Goal: Book appointment/travel/reservation

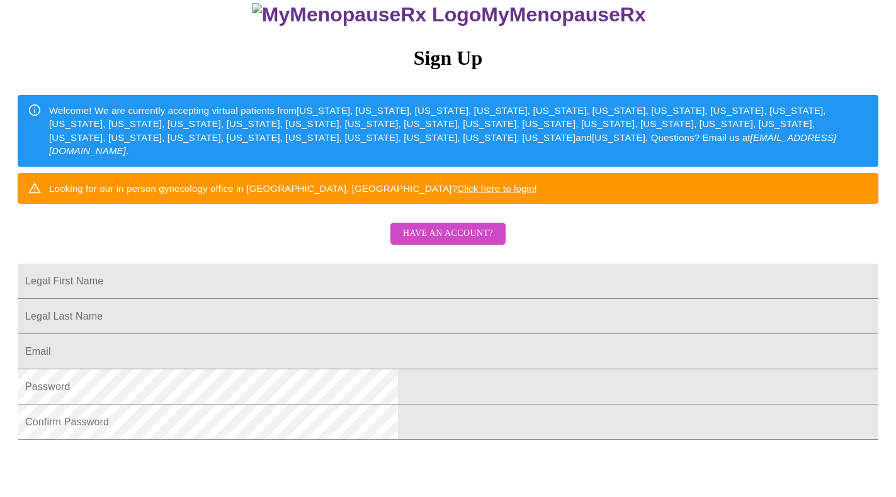
scroll to position [145, 0]
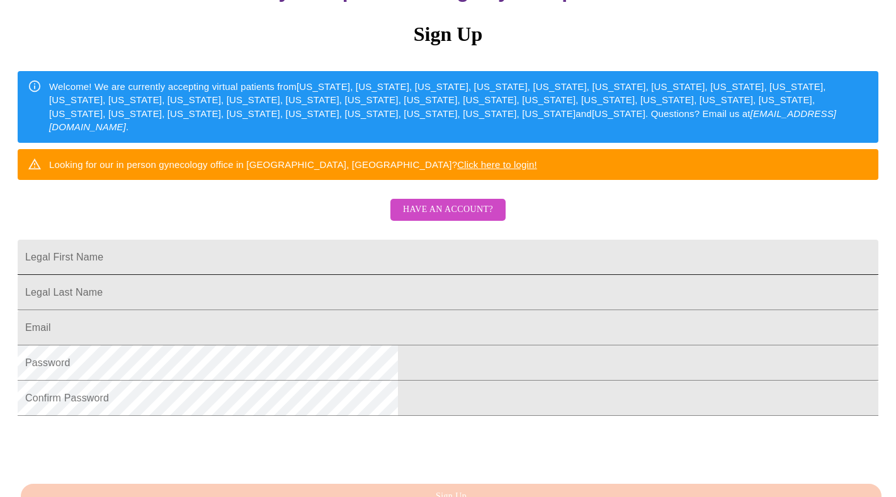
click at [344, 275] on input "Legal First Name" at bounding box center [448, 257] width 861 height 35
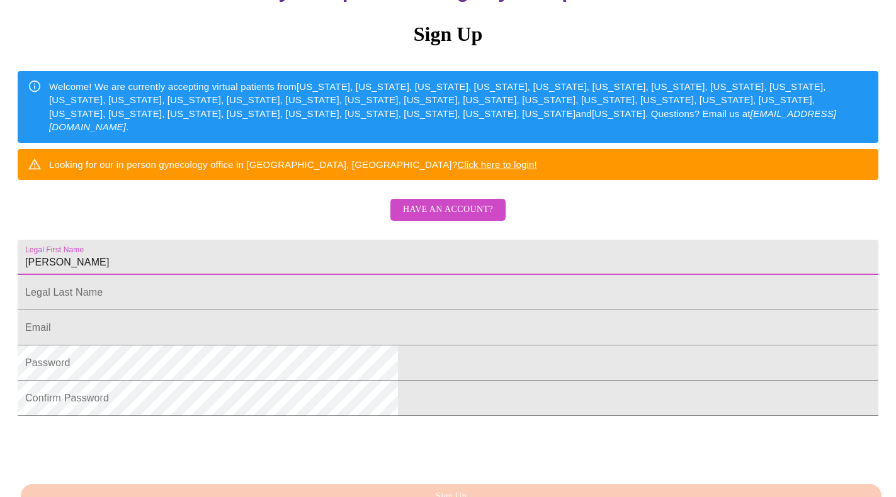
type input "[PERSON_NAME]"
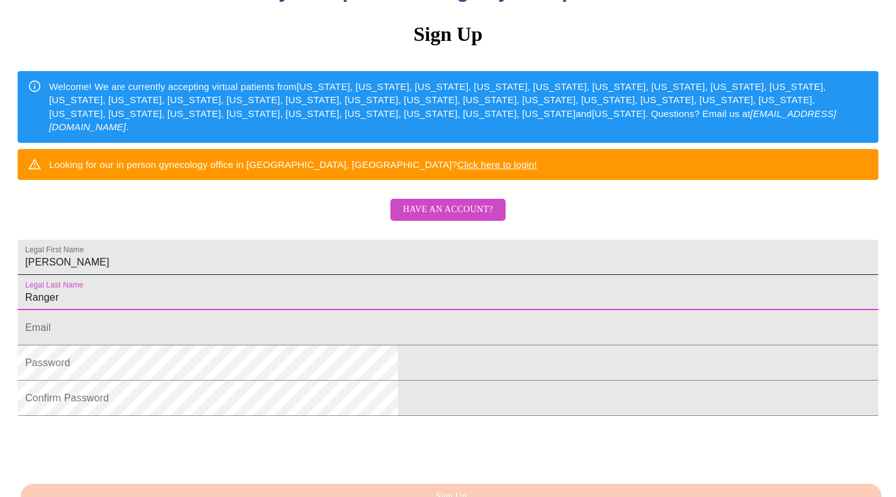
type input "Ranger"
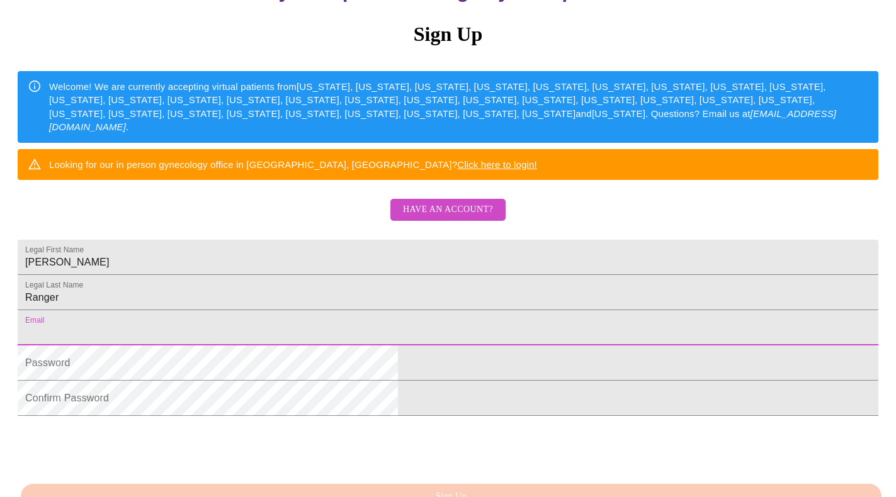
type input "[EMAIL_ADDRESS][DOMAIN_NAME]"
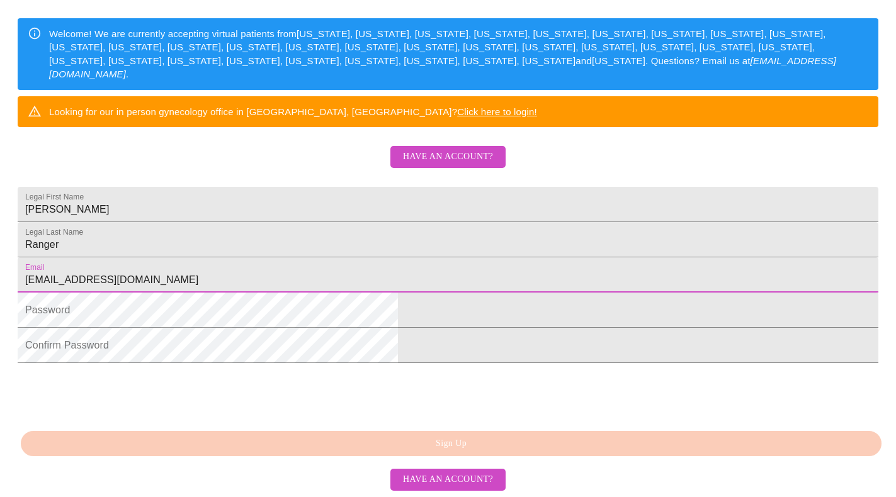
scroll to position [279, 0]
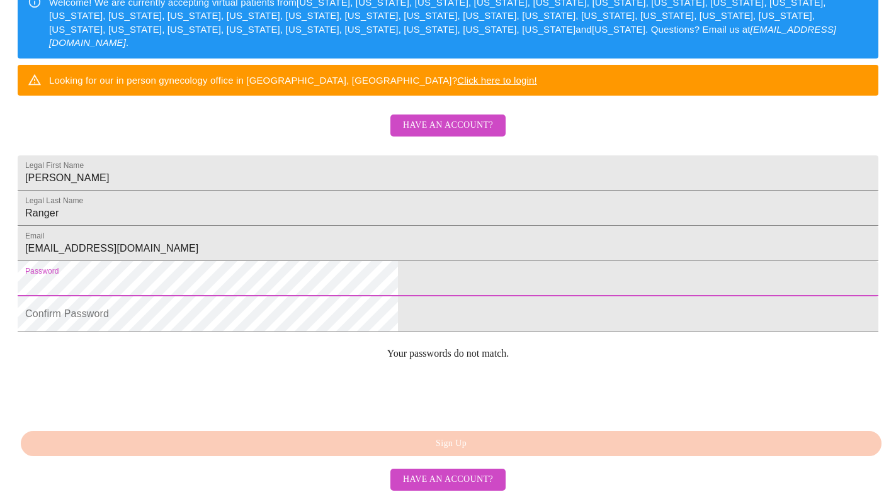
click at [240, 289] on html "MyMenopauseRx Sign Up Welcome! We are currently accepting virtual patients from…" at bounding box center [448, 73] width 896 height 607
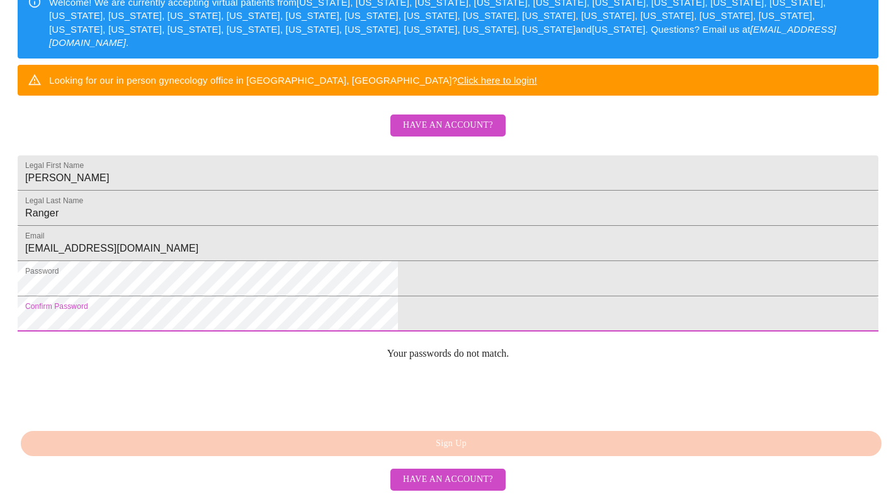
click at [245, 341] on html "MyMenopauseRx Sign Up Welcome! We are currently accepting virtual patients from…" at bounding box center [448, 73] width 896 height 607
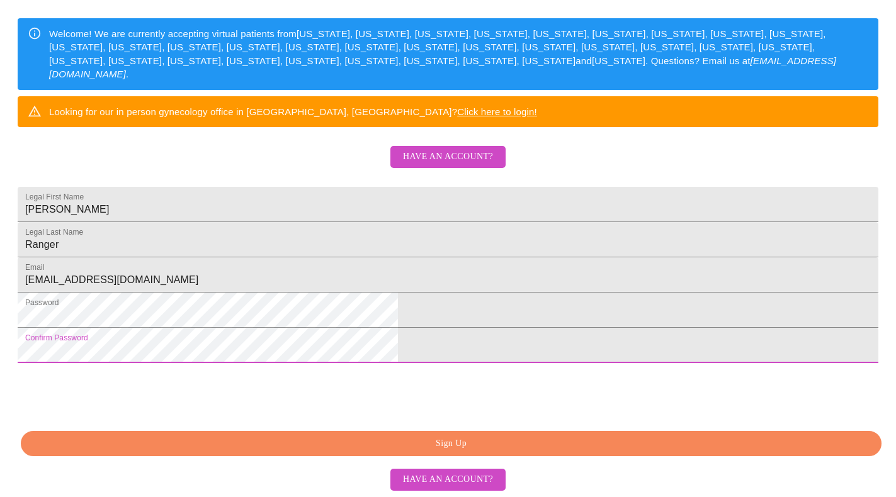
click at [406, 443] on span "Sign Up" at bounding box center [451, 444] width 832 height 16
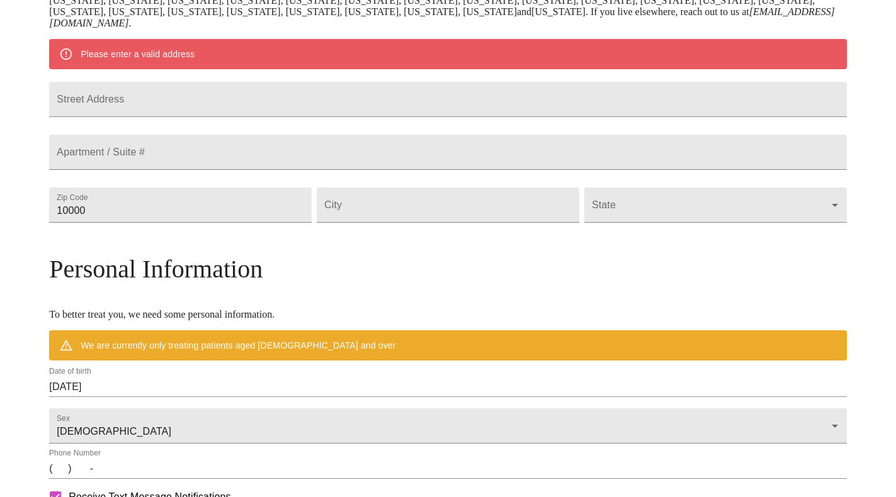
scroll to position [230, 0]
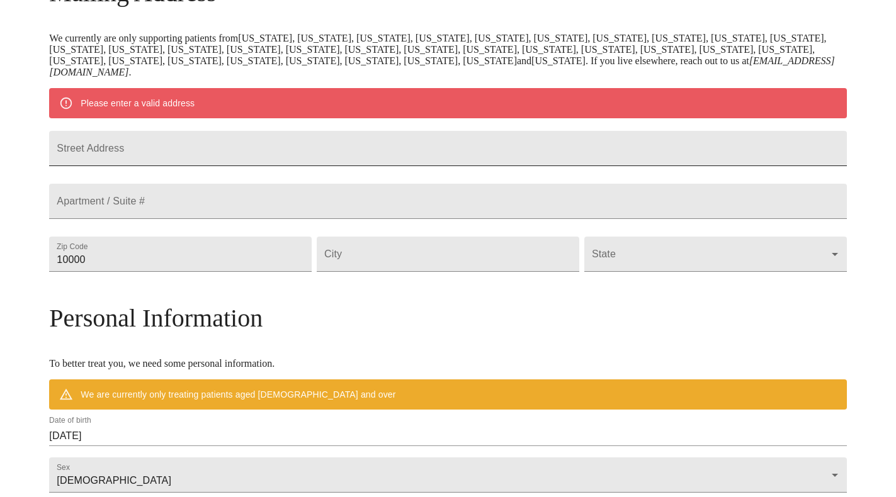
click at [181, 162] on input "Street Address" at bounding box center [447, 148] width 797 height 35
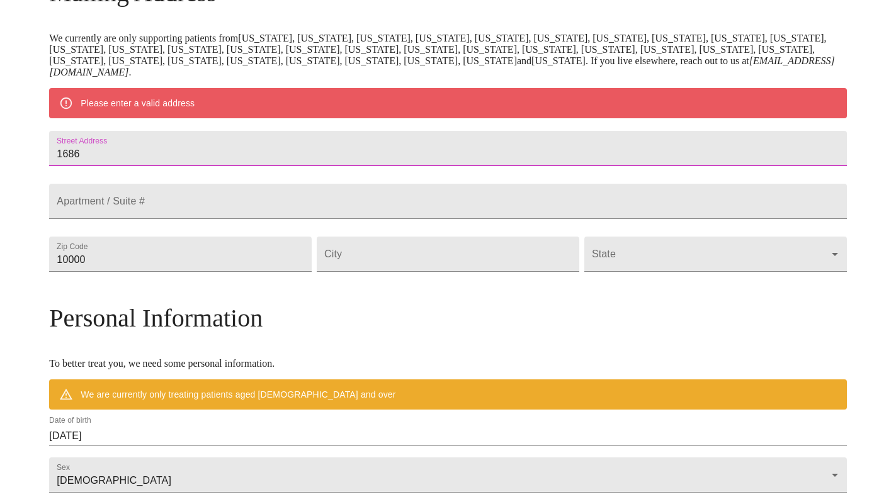
type input "168"
type input "[STREET_ADDRESS]"
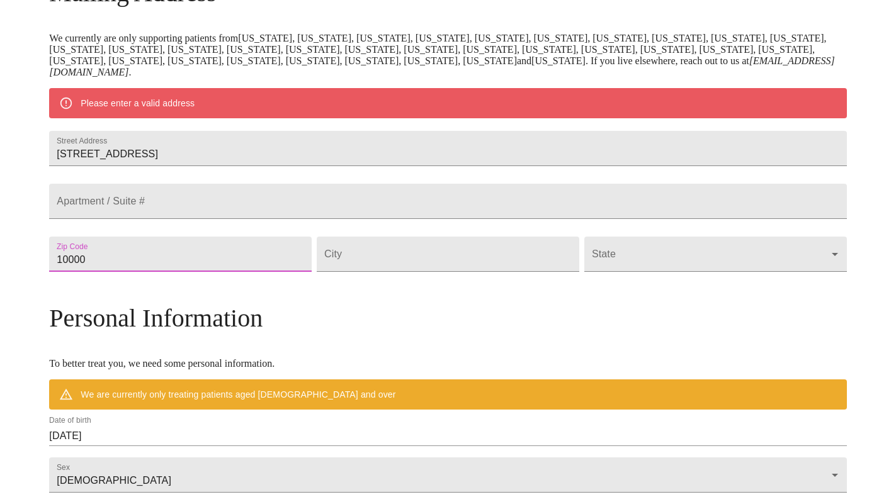
click at [178, 272] on input "10000" at bounding box center [180, 254] width 263 height 35
drag, startPoint x: 193, startPoint y: 293, endPoint x: 118, endPoint y: 293, distance: 74.9
click at [118, 293] on div "MyMenopauseRx Welcome to MyMenopauseRx Since it's your first time here, you'll …" at bounding box center [447, 271] width 797 height 993
type input "97035"
type input "Lake"
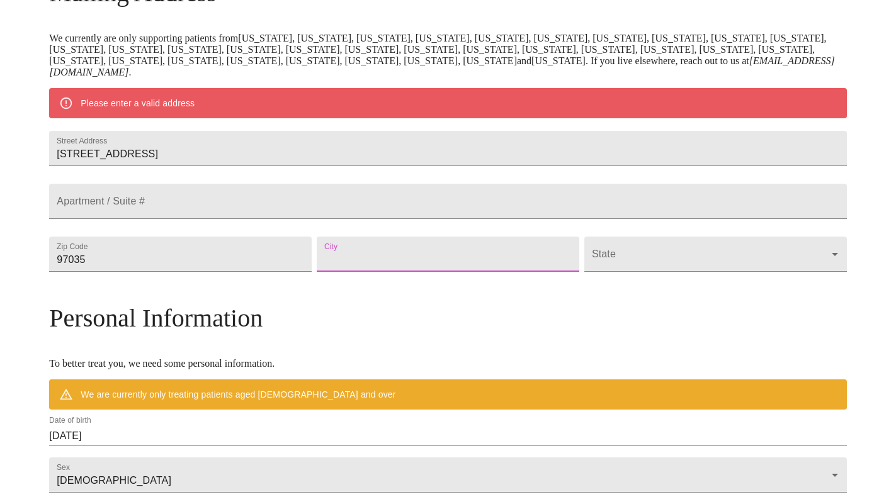
type input "[GEOGRAPHIC_DATA]"
click at [592, 287] on body "MyMenopauseRx Welcome to MyMenopauseRx Since it's your first time here, you'll …" at bounding box center [448, 271] width 886 height 993
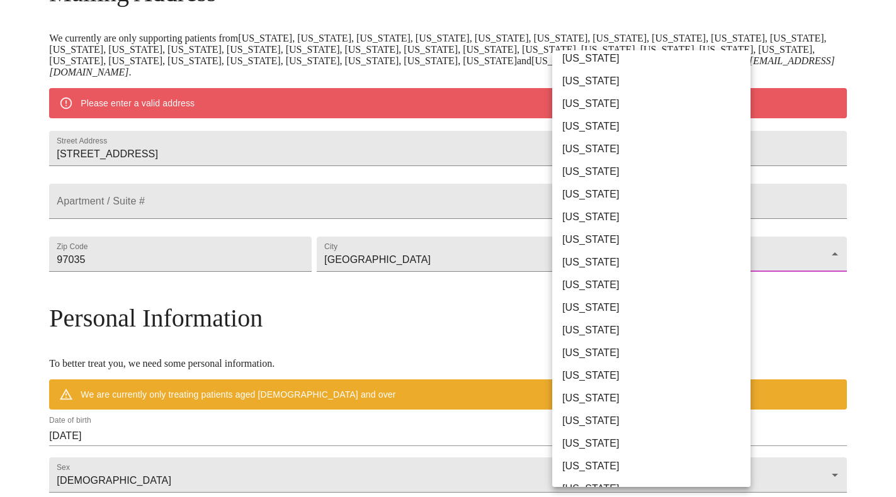
scroll to position [417, 0]
click at [580, 461] on li "[US_STATE]" at bounding box center [651, 466] width 198 height 23
type input "[US_STATE]"
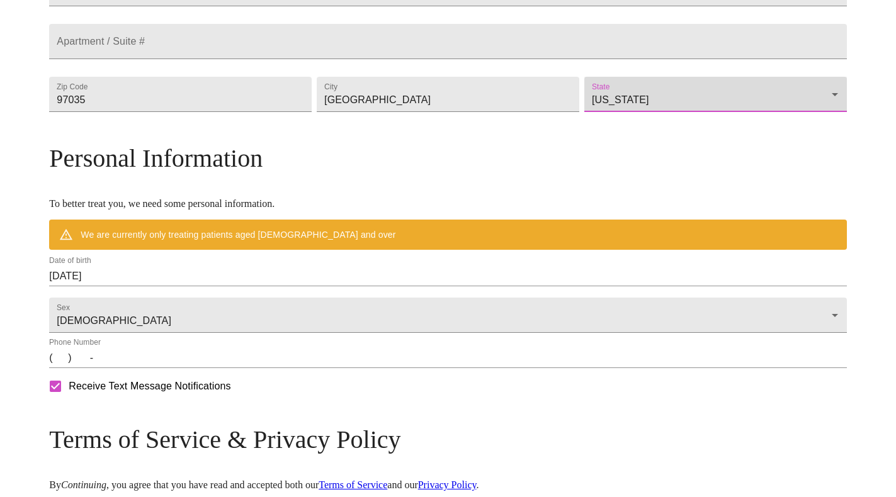
scroll to position [356, 0]
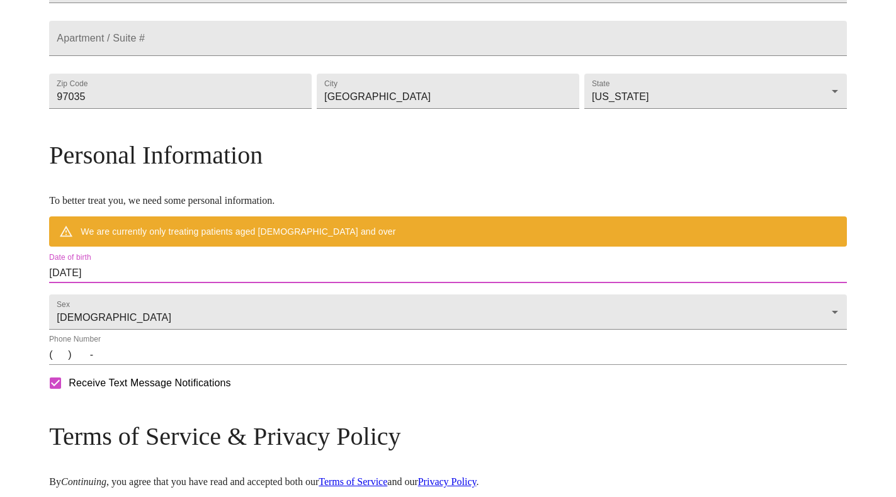
click at [147, 283] on input "[DATE]" at bounding box center [447, 273] width 797 height 20
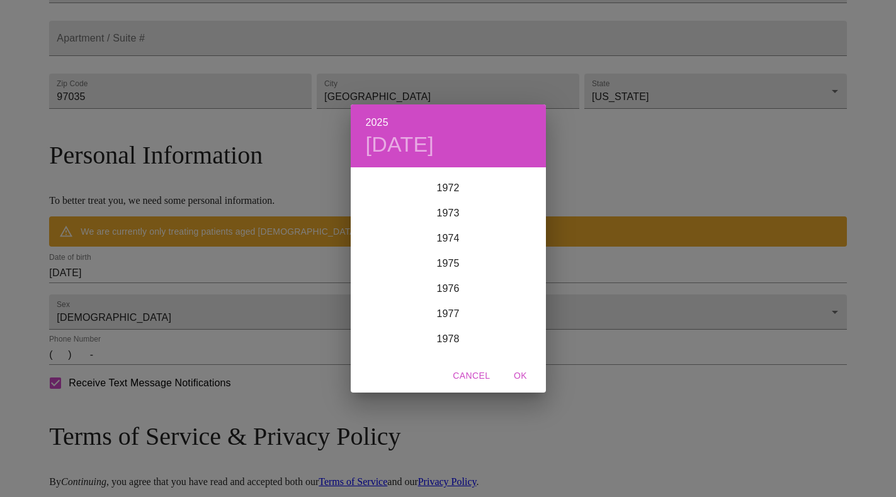
scroll to position [1842, 0]
click at [451, 326] on div "1978" at bounding box center [448, 329] width 195 height 25
click at [381, 334] on div "Oct" at bounding box center [383, 334] width 65 height 47
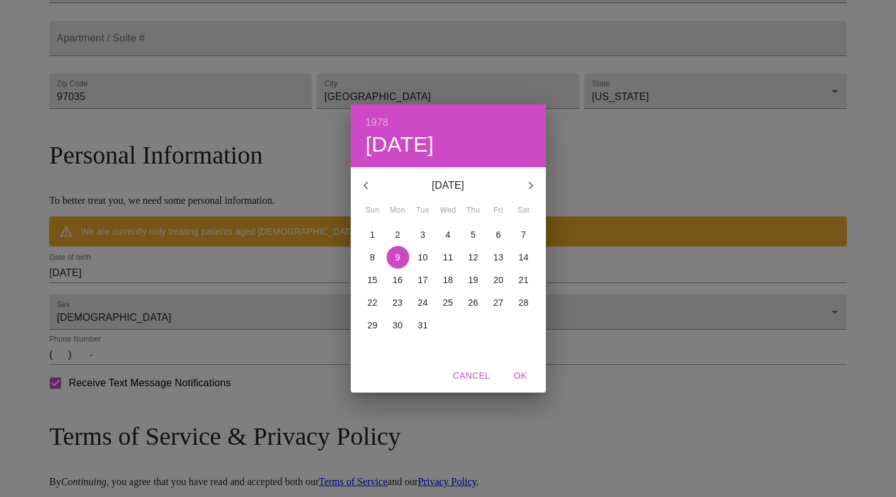
click at [525, 261] on p "14" at bounding box center [524, 257] width 10 height 13
click at [520, 379] on span "OK" at bounding box center [521, 376] width 30 height 16
type input "[DATE]"
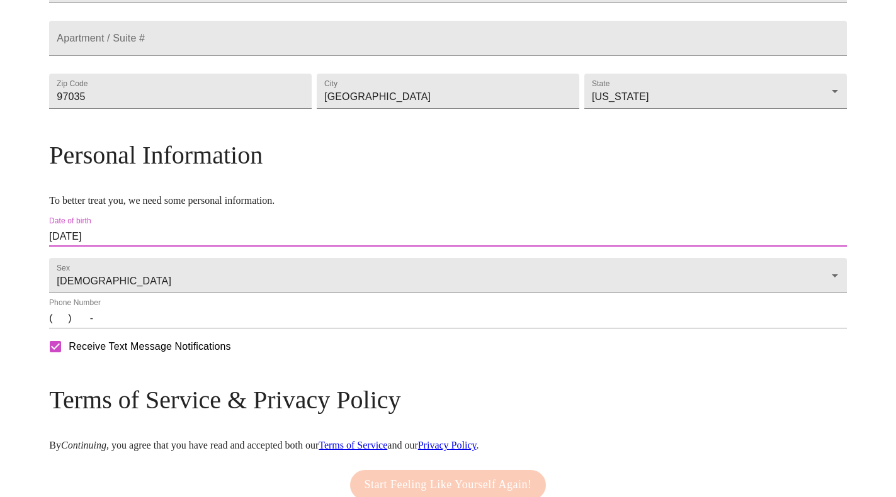
click at [151, 329] on input "(   )    -" at bounding box center [447, 319] width 797 height 20
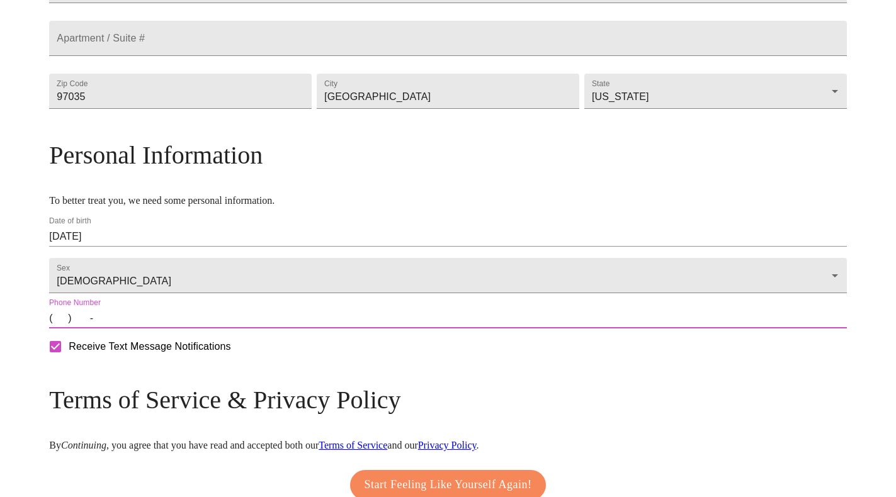
type input "[PHONE_NUMBER]"
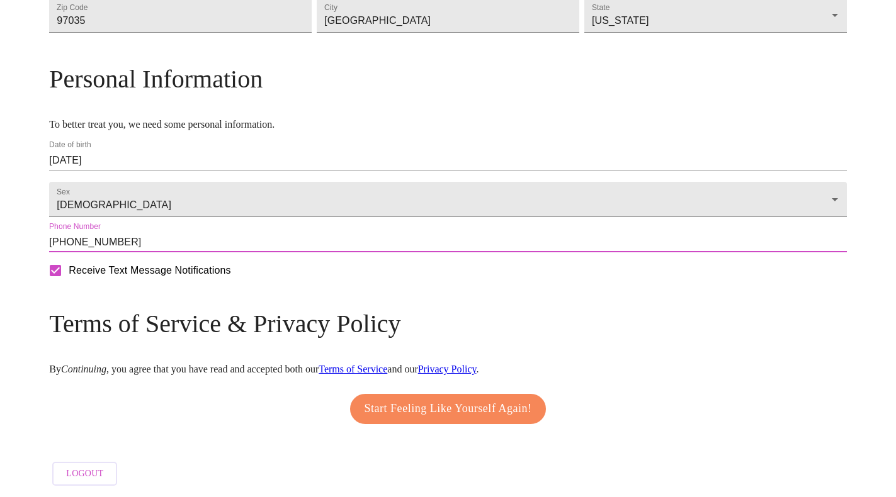
scroll to position [467, 0]
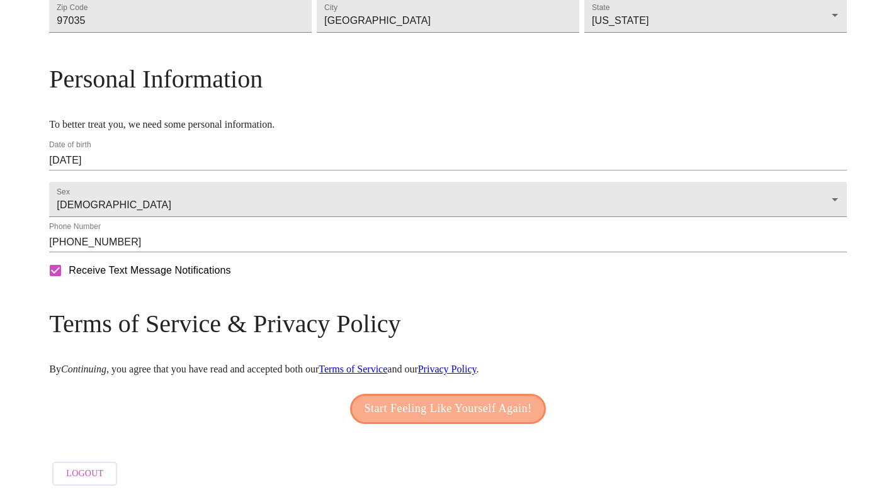
click at [404, 408] on span "Start Feeling Like Yourself Again!" at bounding box center [449, 409] width 168 height 20
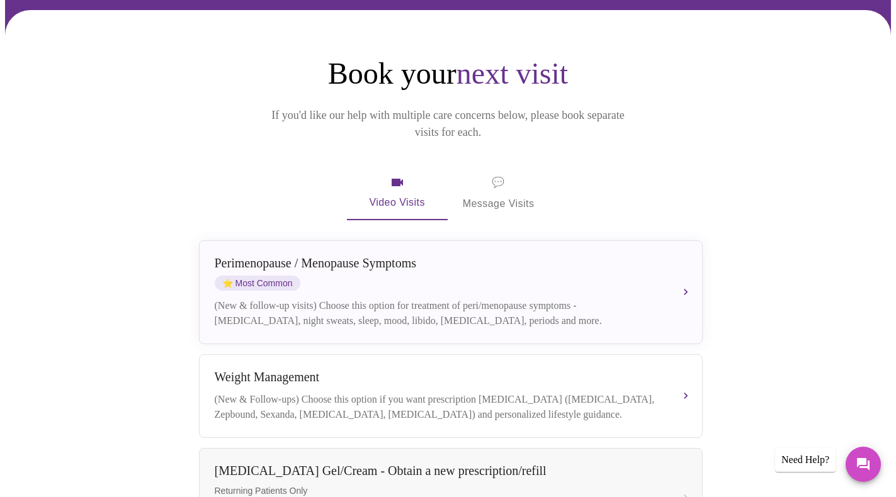
scroll to position [93, 0]
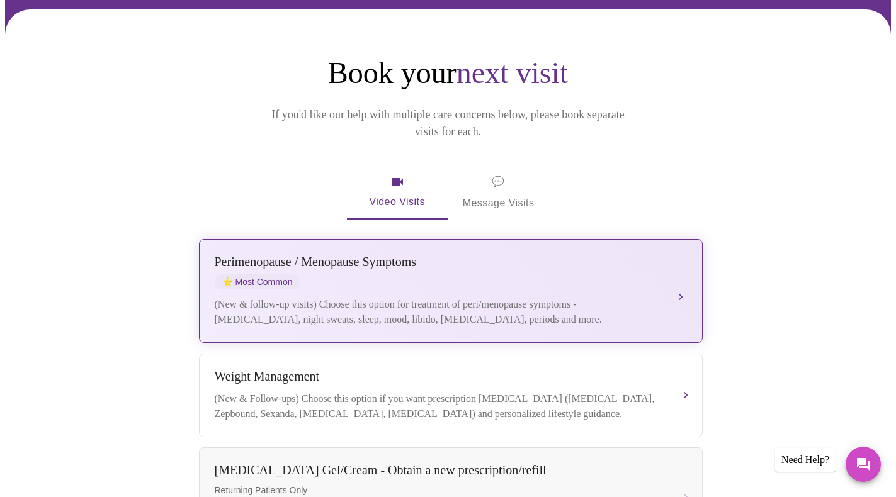
click at [587, 257] on div "[MEDICAL_DATA] / Menopause Symptoms ⭐ Most Common" at bounding box center [438, 272] width 447 height 35
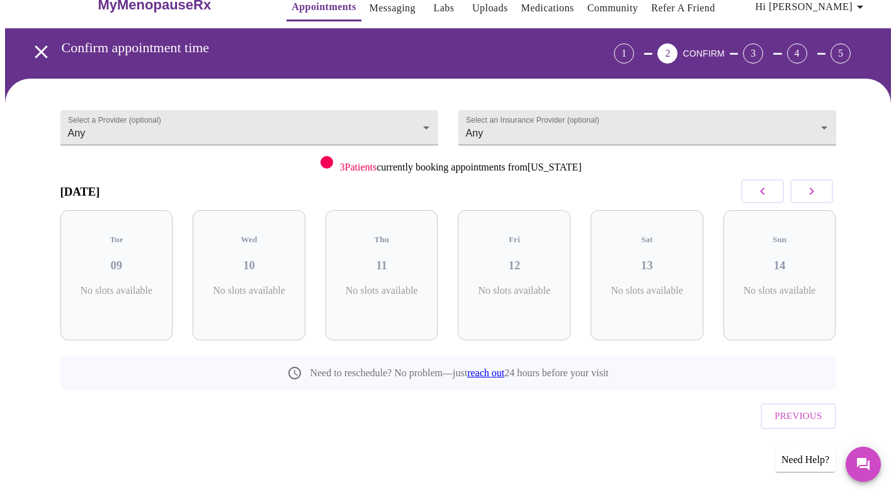
scroll to position [0, 0]
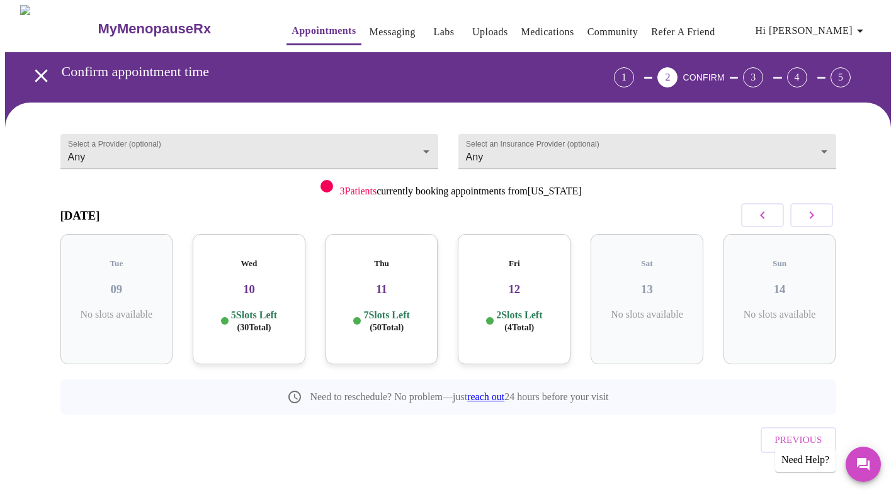
click at [498, 259] on div "Fri 12 2 Slots Left ( 4 Total)" at bounding box center [514, 299] width 113 height 130
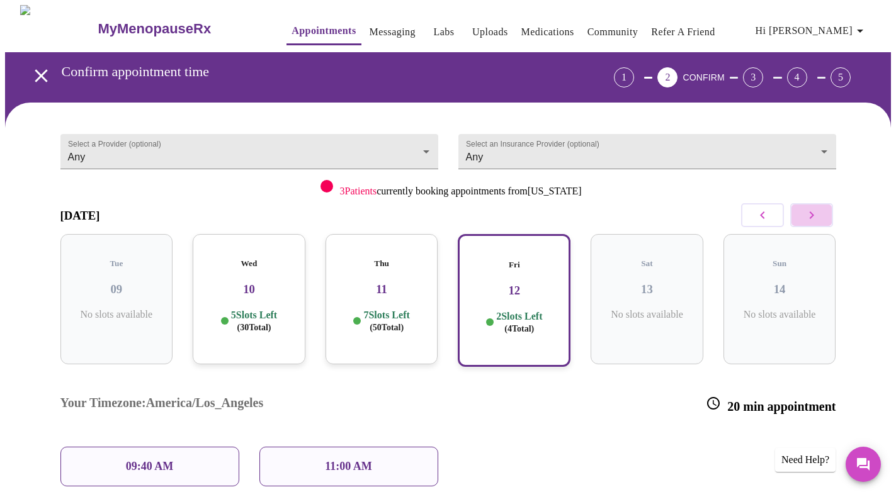
click at [805, 216] on icon "button" at bounding box center [811, 215] width 15 height 15
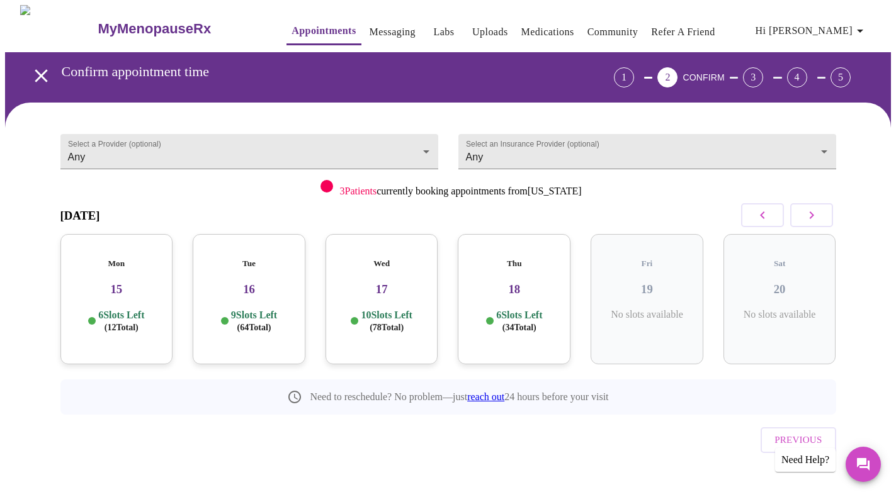
click at [543, 259] on h5 "Thu" at bounding box center [514, 264] width 93 height 10
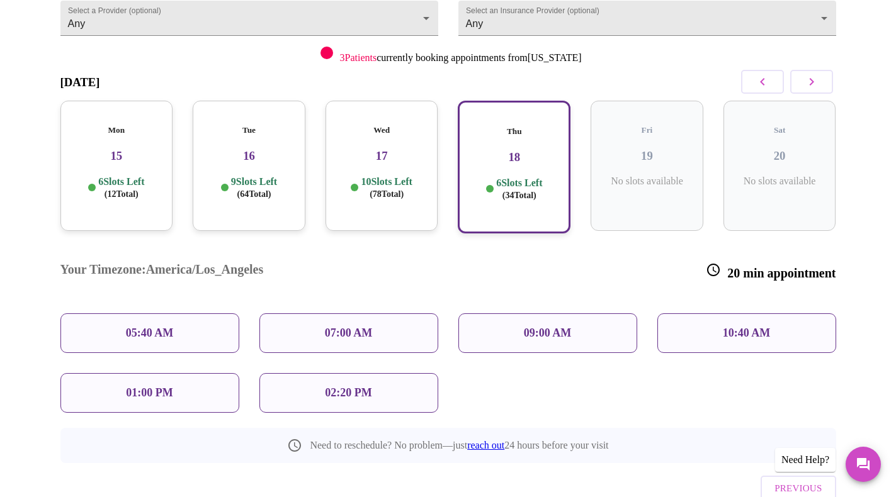
scroll to position [134, 0]
click at [715, 313] on div "10:40 AM" at bounding box center [746, 333] width 179 height 40
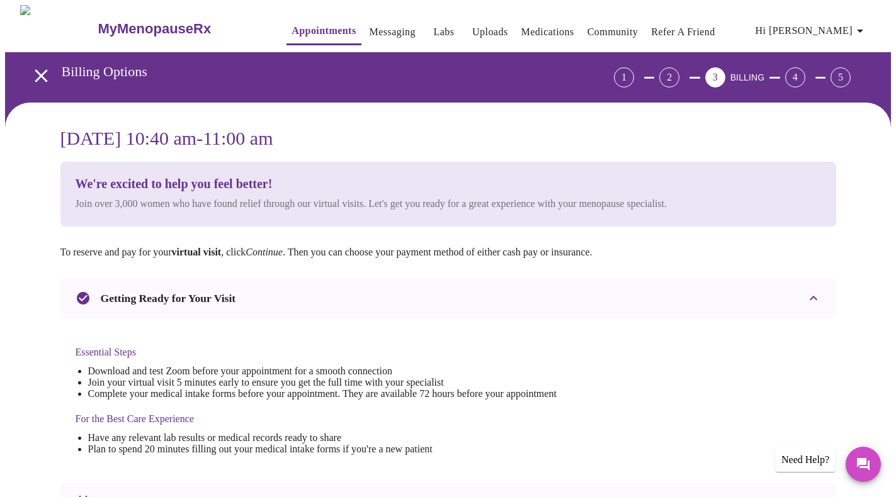
scroll to position [0, 0]
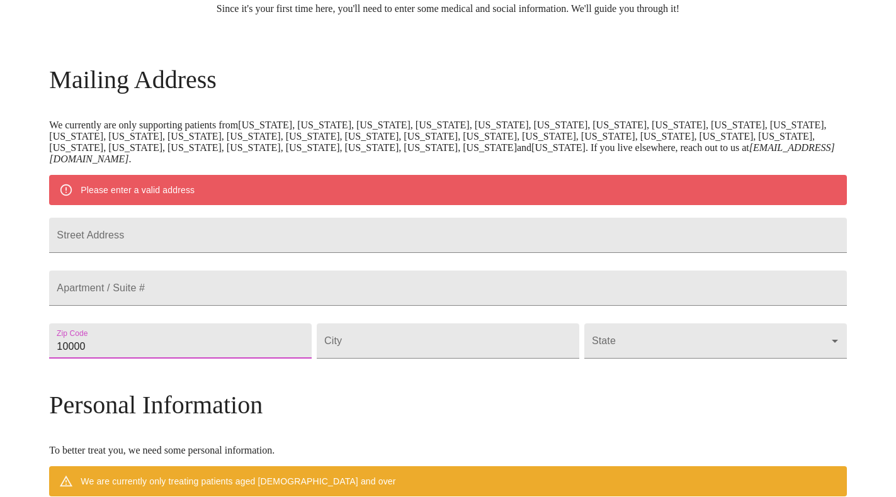
scroll to position [128, 0]
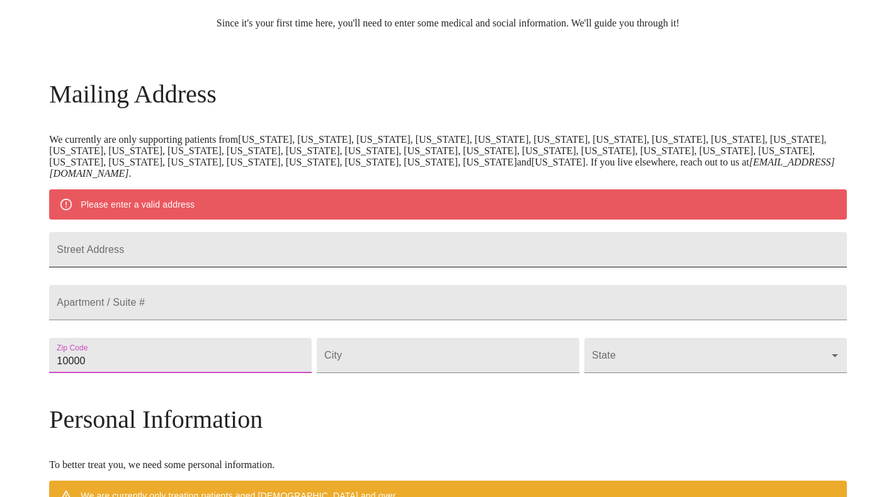
click at [218, 261] on input "Street Address" at bounding box center [447, 249] width 797 height 35
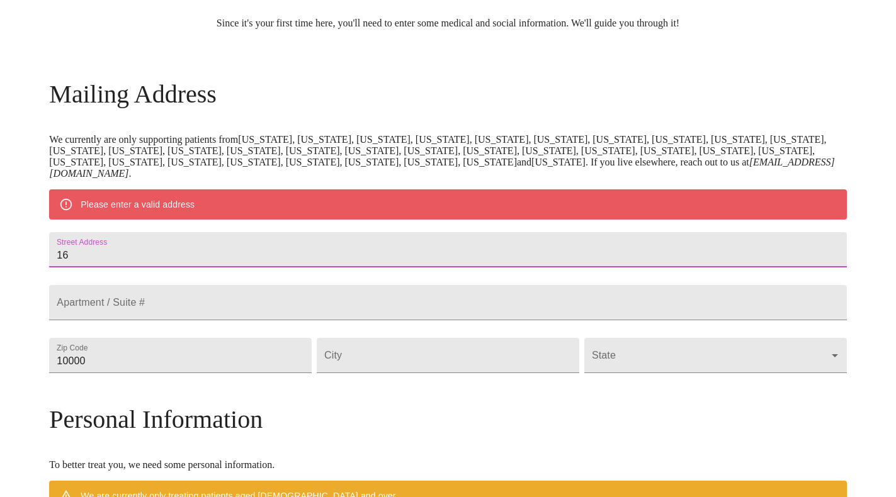
type input "168"
type input "[STREET_ADDRESS]"
click at [292, 373] on input "10000" at bounding box center [180, 355] width 263 height 35
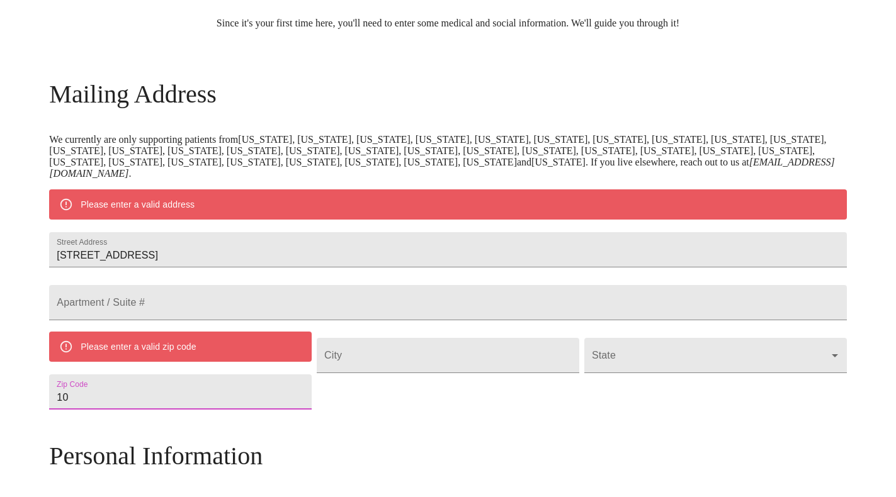
type input "1"
type input "97"
type input "97035"
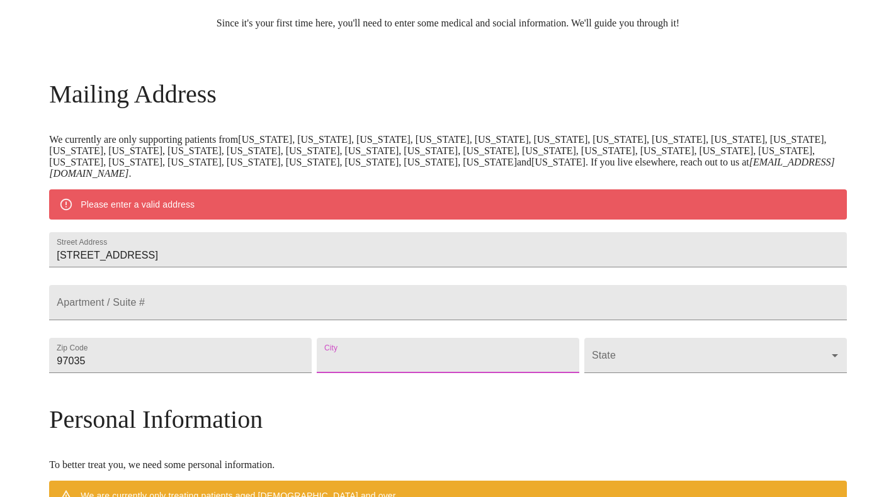
click at [397, 373] on input "Street Address" at bounding box center [448, 355] width 263 height 35
type input "l"
type input "[GEOGRAPHIC_DATA]"
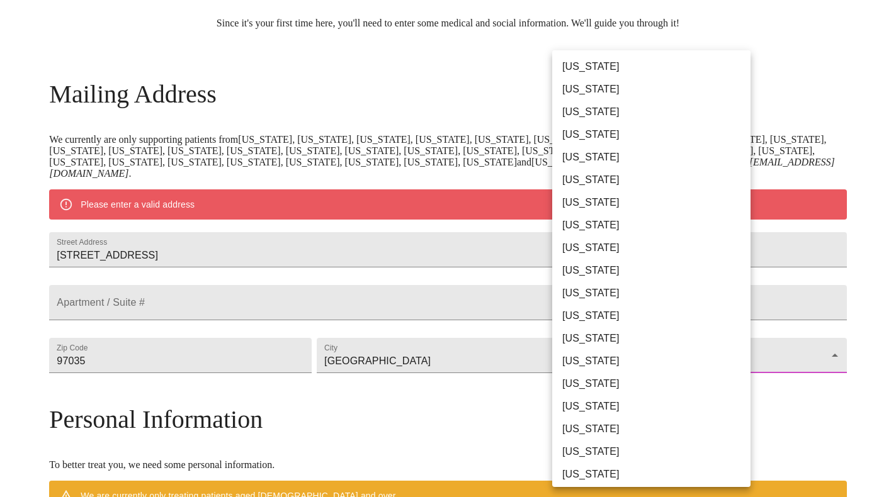
click at [601, 387] on body "MyMenopauseRx Welcome to MyMenopauseRx Since it's your first time here, you'll …" at bounding box center [448, 373] width 886 height 993
click at [601, 314] on li "[US_STATE]" at bounding box center [651, 314] width 198 height 23
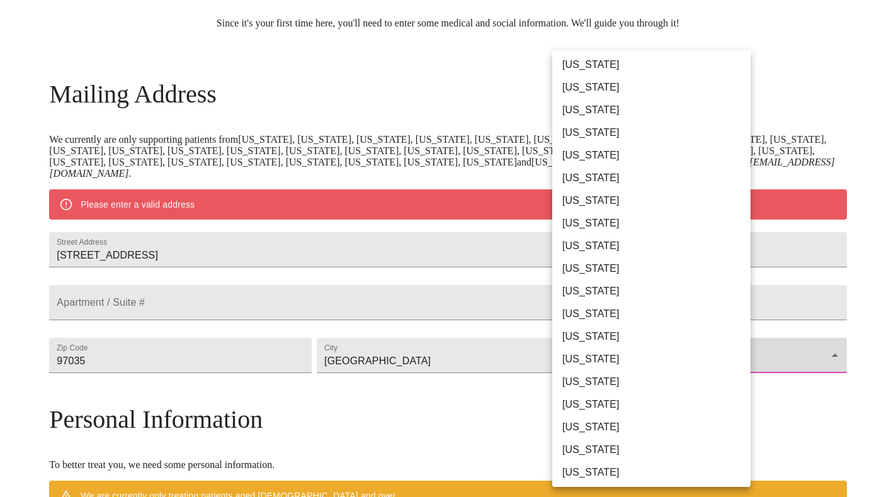
type input "[US_STATE]"
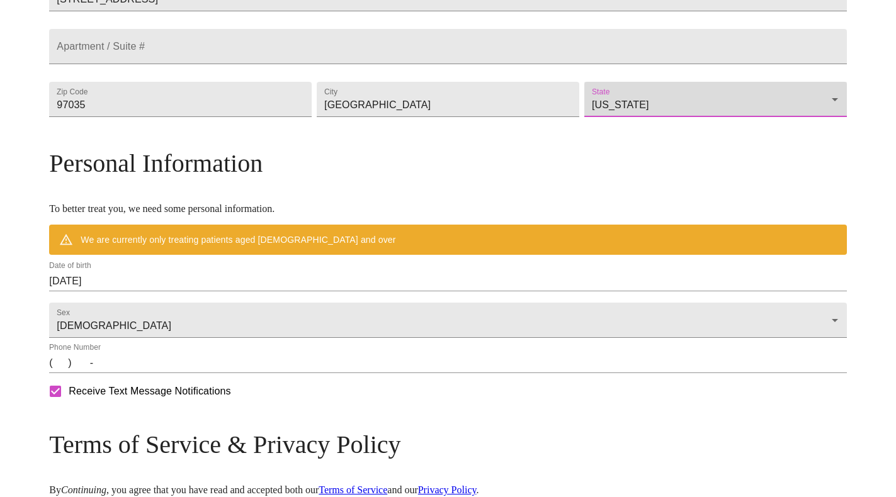
scroll to position [354, 0]
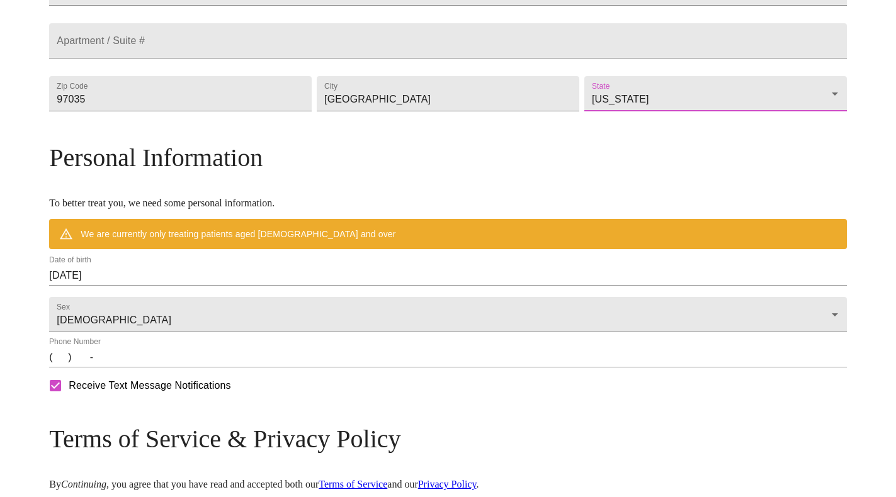
click at [224, 286] on input "[DATE]" at bounding box center [447, 276] width 797 height 20
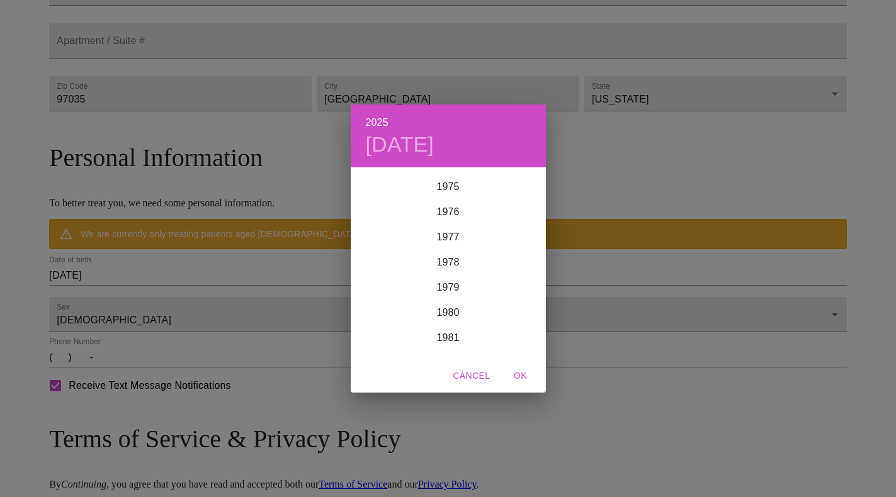
scroll to position [1903, 0]
click at [445, 269] on div "1978" at bounding box center [448, 268] width 195 height 25
click at [383, 338] on div "Oct" at bounding box center [383, 334] width 65 height 47
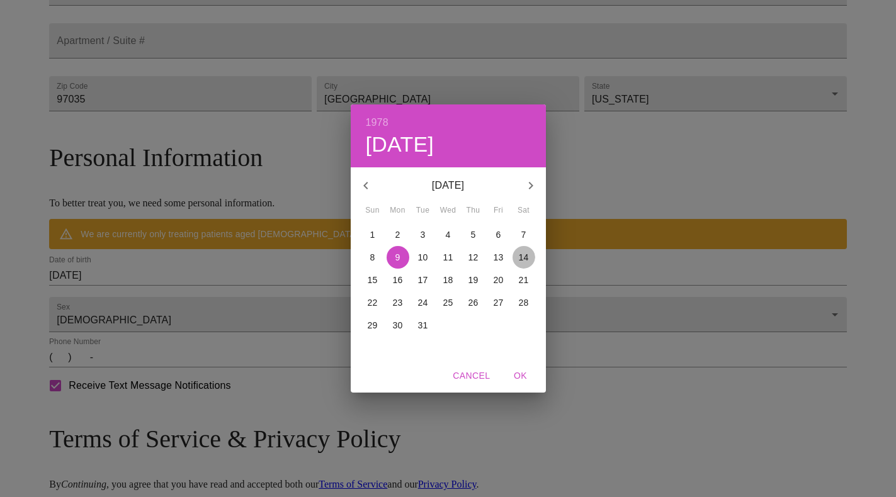
click at [521, 256] on p "14" at bounding box center [524, 257] width 10 height 13
click at [520, 377] on span "OK" at bounding box center [521, 376] width 30 height 16
type input "[DATE]"
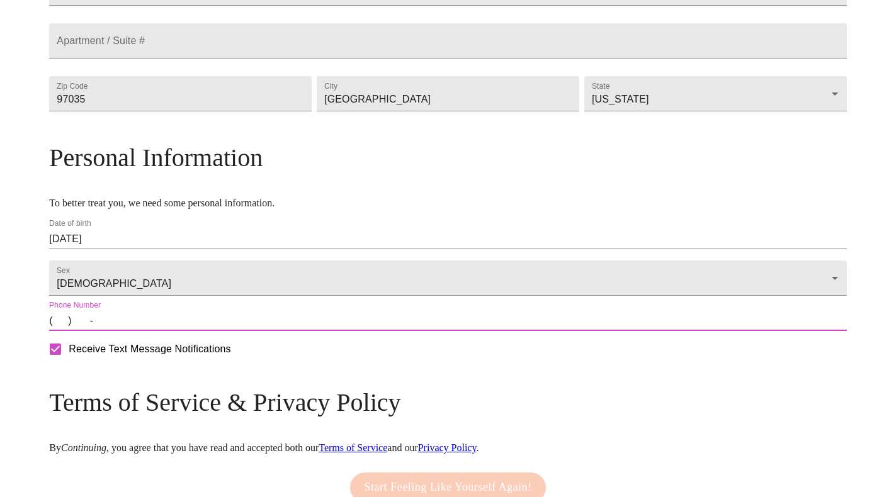
click at [152, 331] on input "(   )    -" at bounding box center [447, 321] width 797 height 20
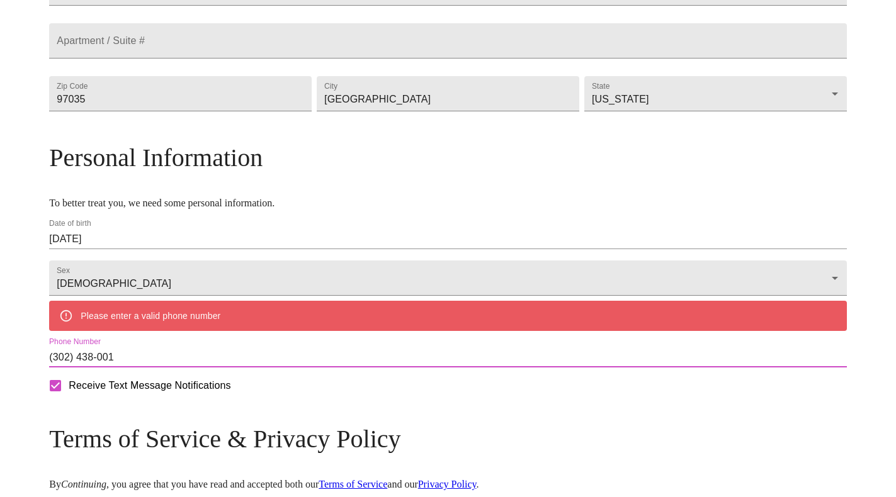
type input "[PHONE_NUMBER]"
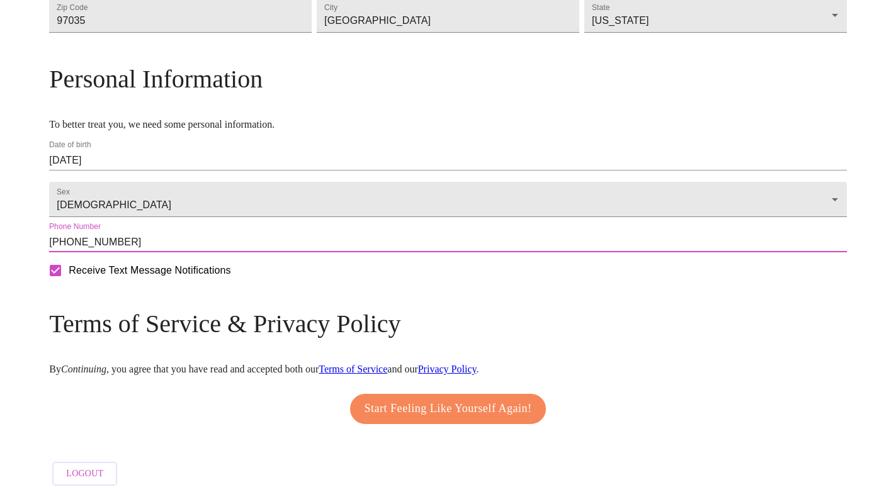
scroll to position [456, 0]
click at [376, 417] on span "Start Feeling Like Yourself Again!" at bounding box center [449, 409] width 168 height 20
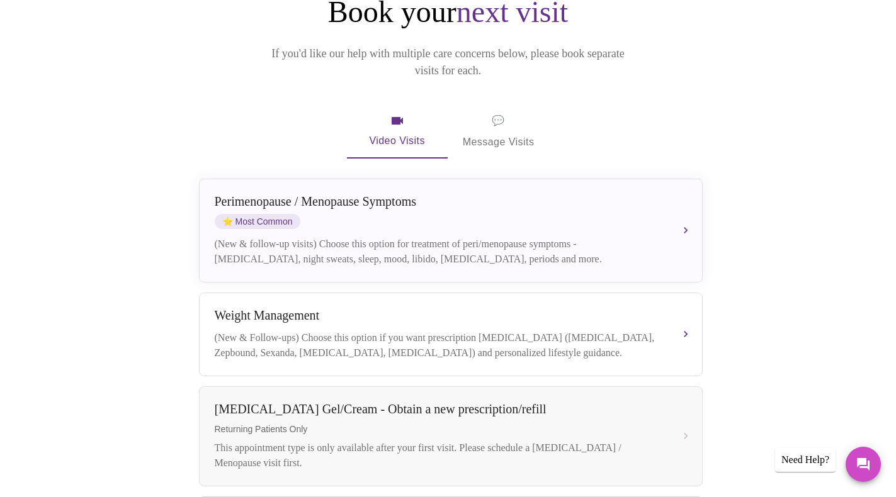
scroll to position [157, 0]
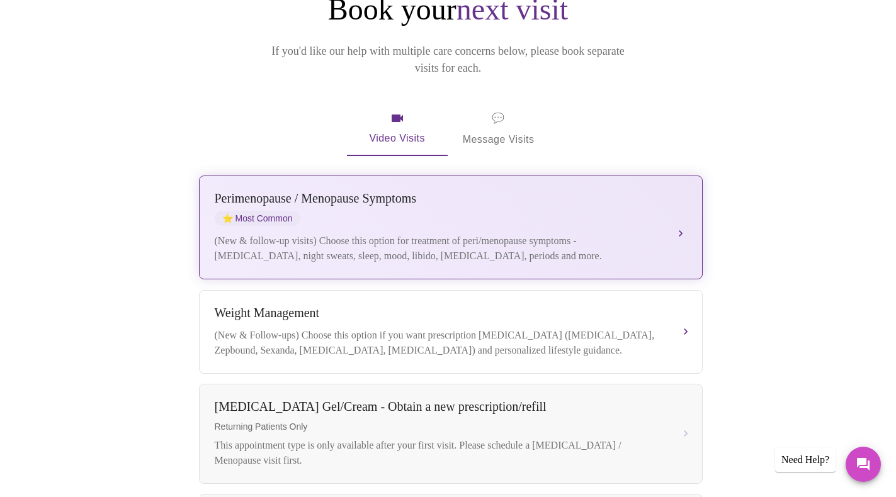
click at [424, 234] on div "(New & follow-up visits) Choose this option for treatment of peri/menopause sym…" at bounding box center [438, 249] width 447 height 30
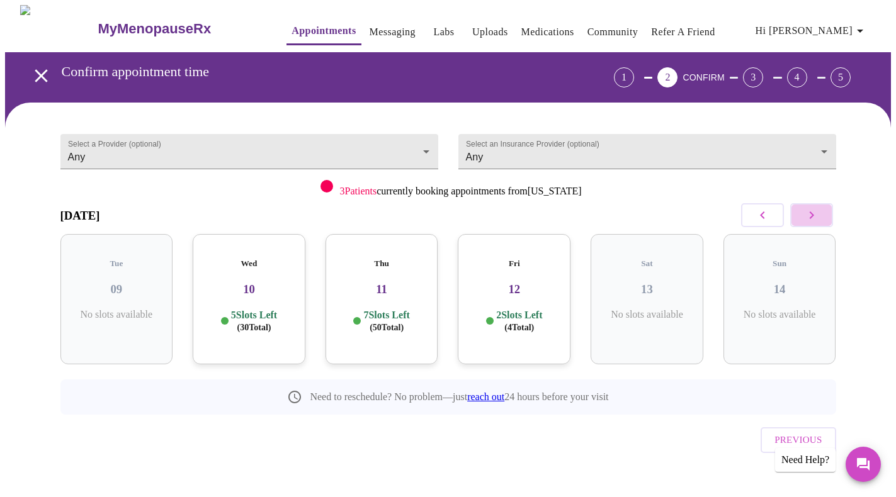
click at [802, 212] on button "button" at bounding box center [811, 215] width 43 height 24
click at [405, 259] on h5 "Wed" at bounding box center [382, 264] width 93 height 10
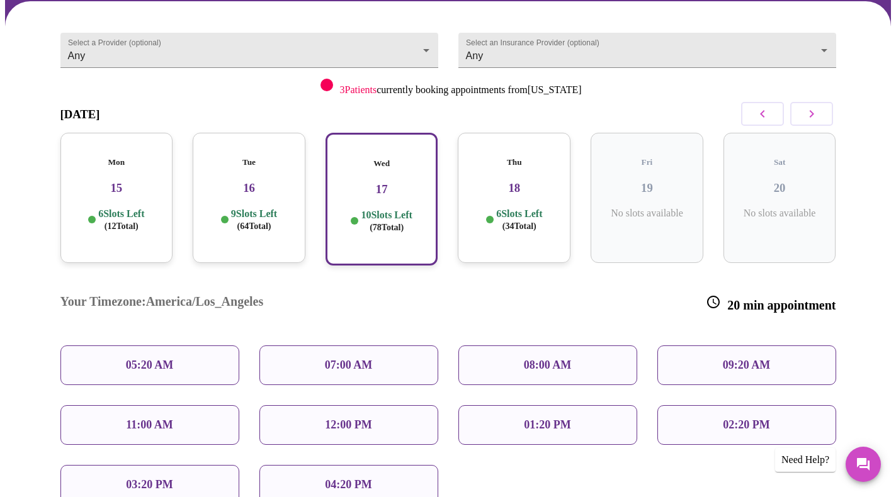
scroll to position [102, 0]
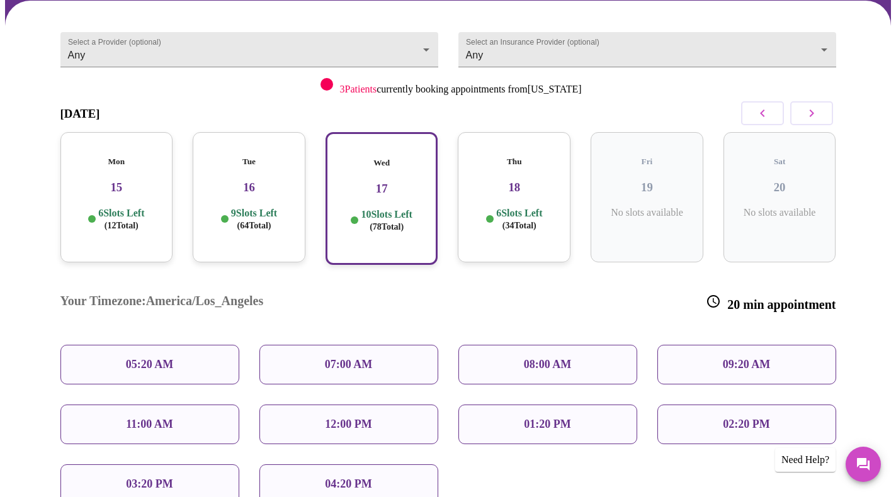
click at [201, 405] on div "11:00 AM" at bounding box center [149, 425] width 179 height 40
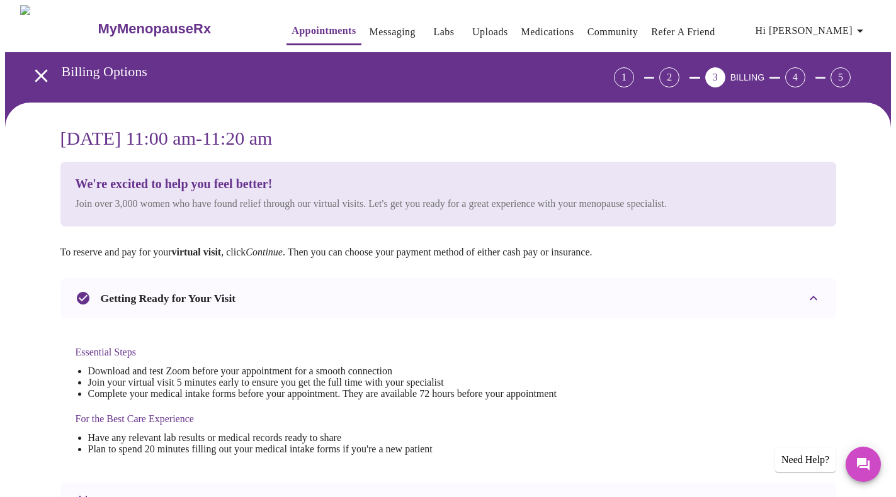
click at [201, 382] on li "Join your virtual visit 5 minutes early to ensure you get the full time with yo…" at bounding box center [322, 382] width 469 height 11
drag, startPoint x: 209, startPoint y: 385, endPoint x: 220, endPoint y: 393, distance: 13.1
click at [220, 393] on li "Complete your medical intake forms before your appointment. They are available …" at bounding box center [322, 394] width 469 height 11
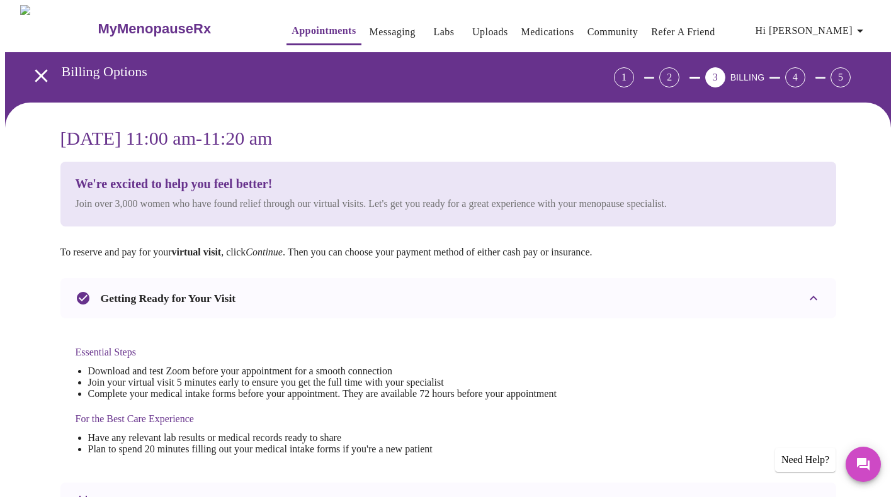
click at [219, 392] on li "Complete your medical intake forms before your appointment. They are available …" at bounding box center [322, 394] width 469 height 11
click at [223, 394] on li "Complete your medical intake forms before your appointment. They are available …" at bounding box center [322, 394] width 469 height 11
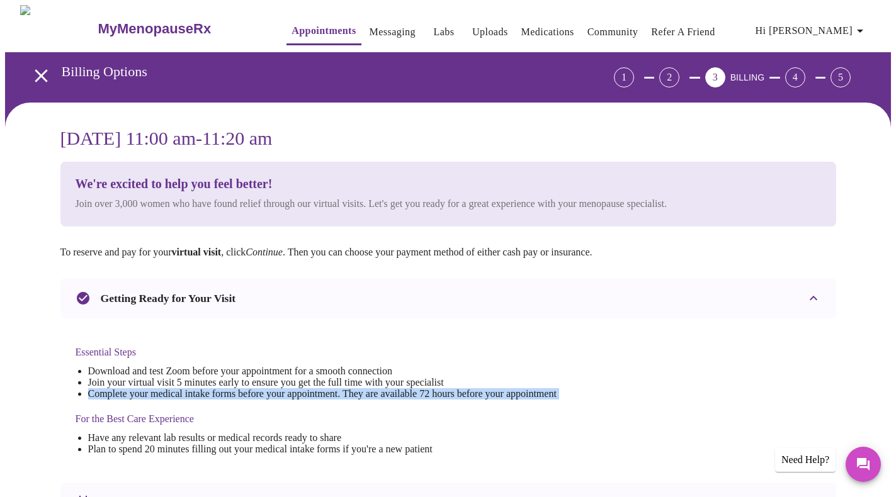
click at [223, 394] on li "Complete your medical intake forms before your appointment. They are available …" at bounding box center [322, 394] width 469 height 11
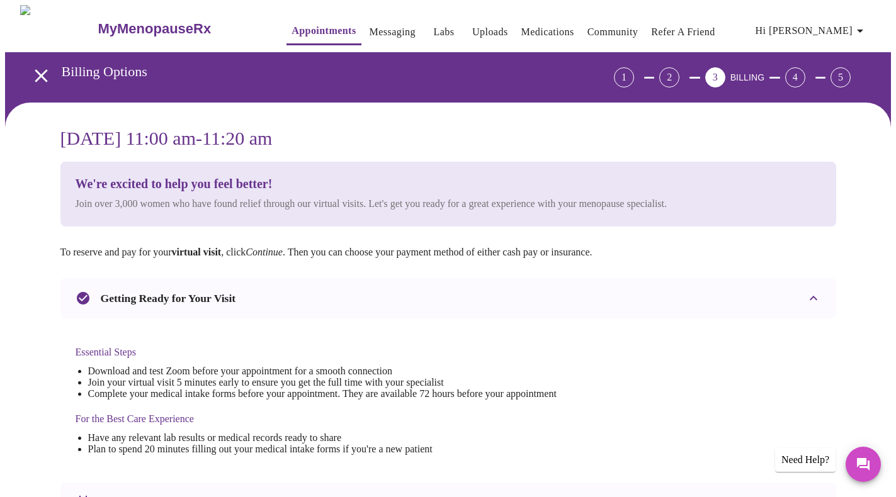
click at [223, 394] on li "Complete your medical intake forms before your appointment. They are available …" at bounding box center [322, 394] width 469 height 11
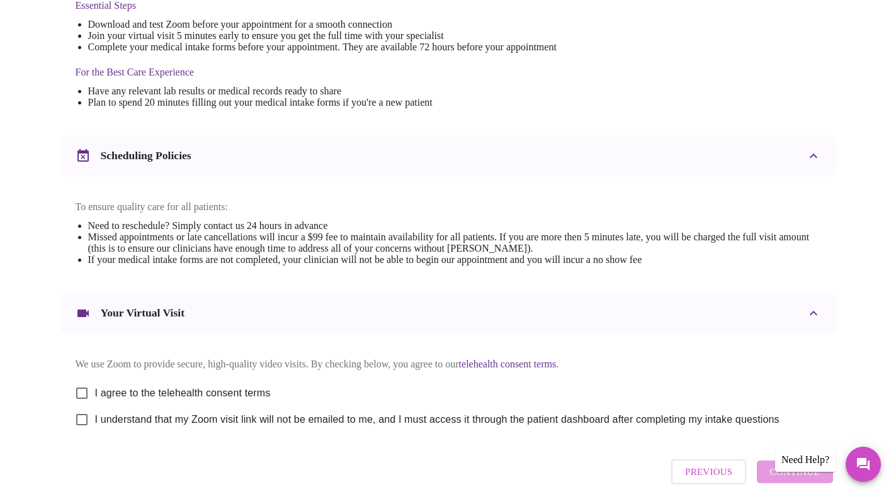
scroll to position [349, 0]
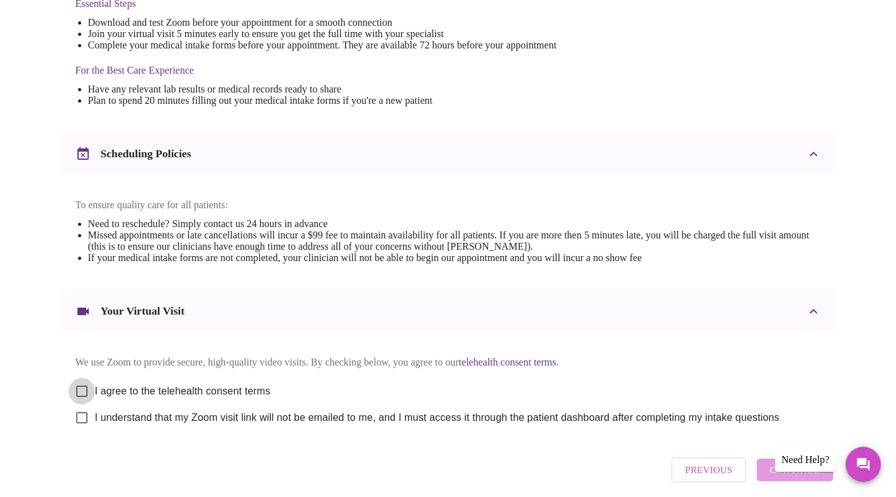
click at [81, 395] on input "I agree to the telehealth consent terms" at bounding box center [82, 391] width 26 height 26
checkbox input "true"
click at [81, 427] on input "I understand that my Zoom visit link will not be emailed to me, and I must acce…" at bounding box center [82, 418] width 26 height 26
checkbox input "true"
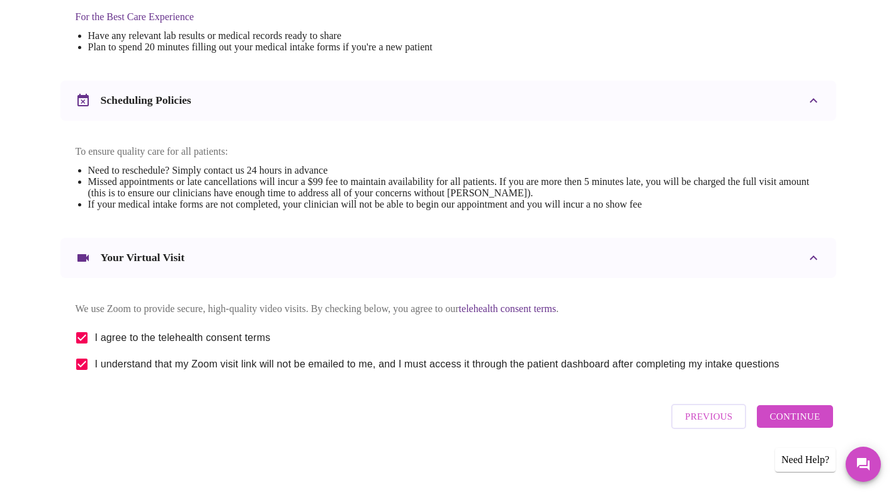
scroll to position [415, 0]
click at [804, 418] on span "Continue" at bounding box center [795, 417] width 50 height 16
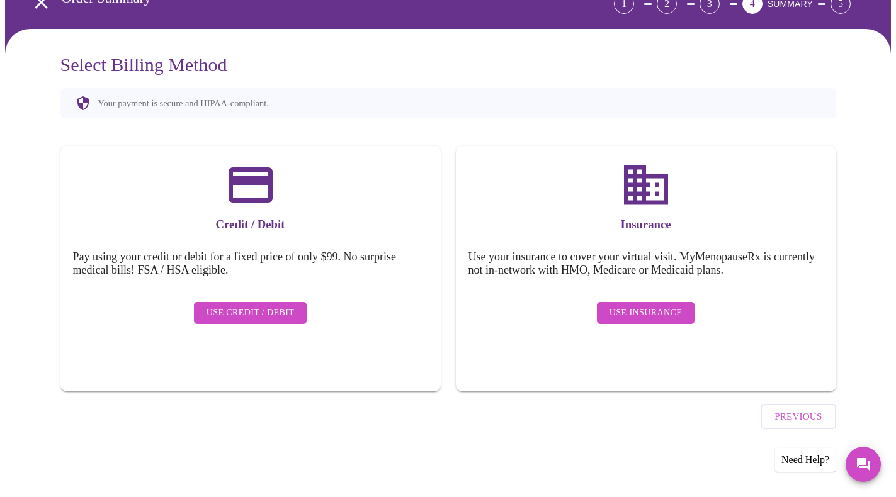
scroll to position [38, 0]
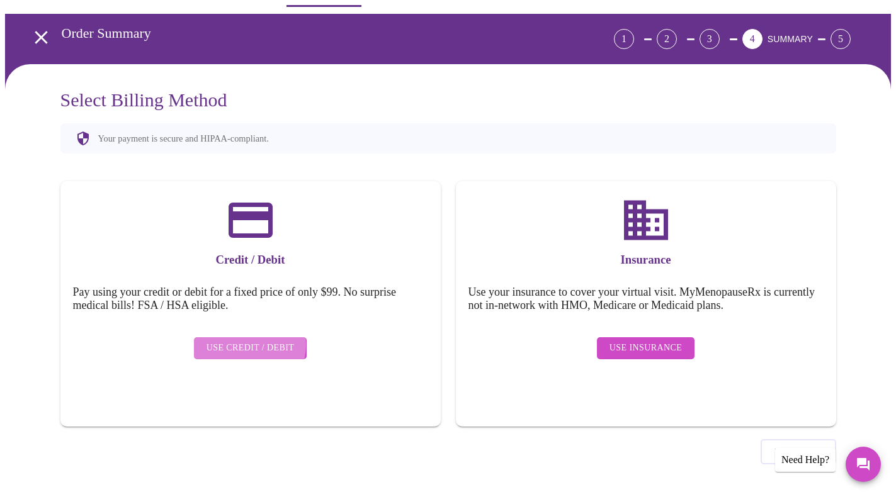
click at [249, 341] on span "Use Credit / Debit" at bounding box center [251, 349] width 88 height 16
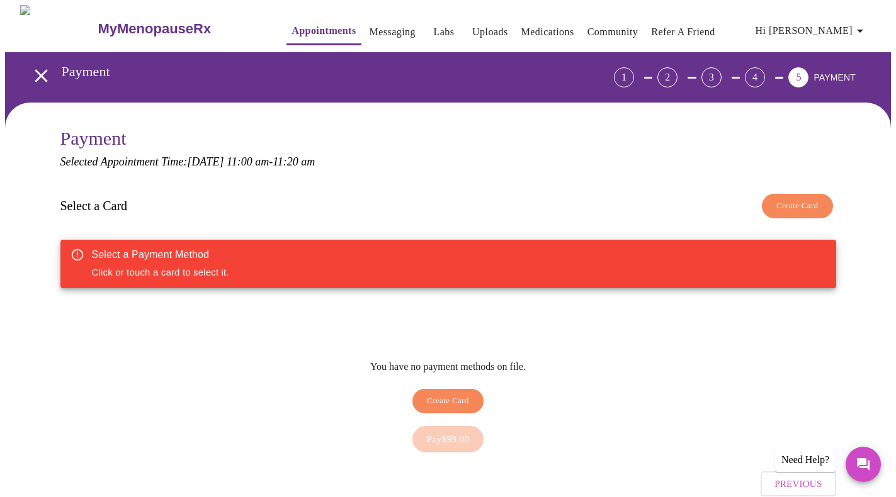
click at [448, 394] on span "Create Card" at bounding box center [448, 401] width 42 height 14
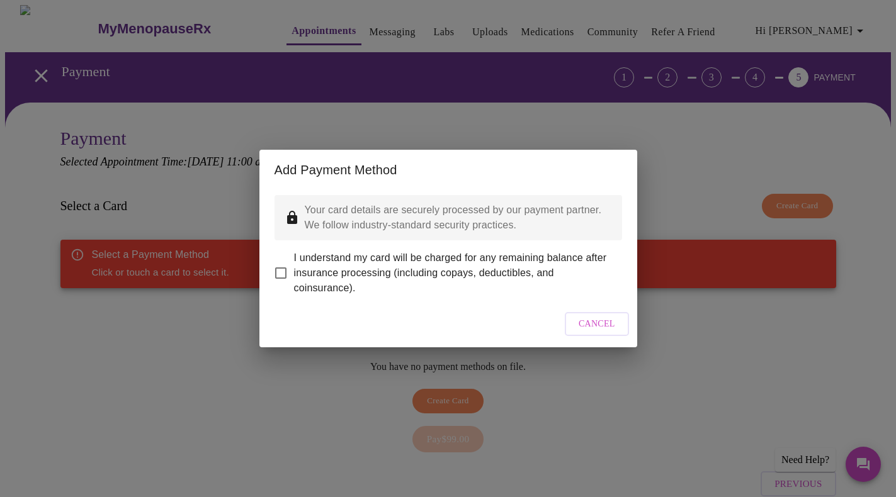
click at [395, 255] on span "I understand my card will be charged for any remaining balance after insurance …" at bounding box center [453, 273] width 318 height 45
click at [294, 260] on input "I understand my card will be charged for any remaining balance after insurance …" at bounding box center [281, 273] width 26 height 26
checkbox input "true"
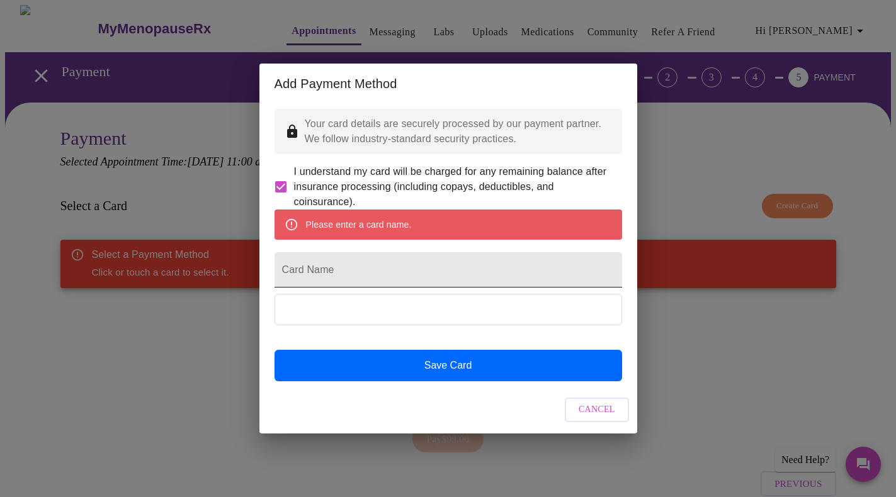
click at [349, 282] on input "Card Name" at bounding box center [449, 270] width 348 height 35
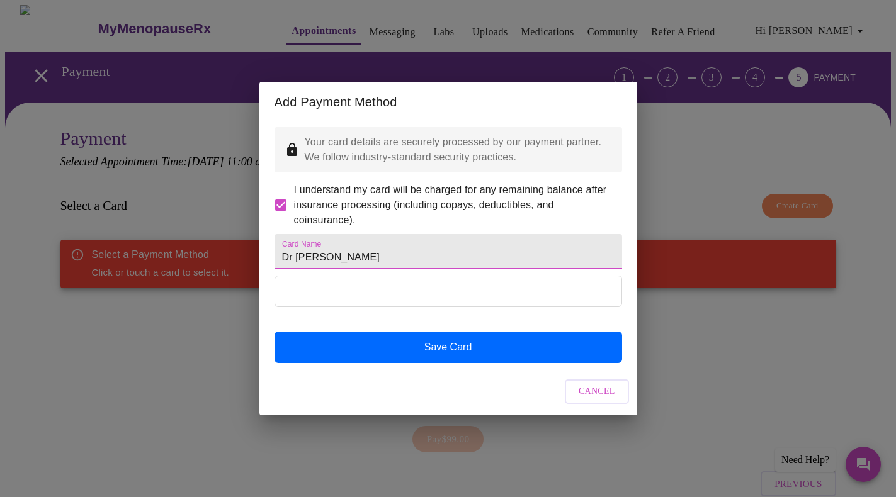
type input "Dr [PERSON_NAME]"
click at [389, 252] on input "Dr [PERSON_NAME]" at bounding box center [449, 251] width 348 height 35
click at [385, 256] on input "Dr [PERSON_NAME]" at bounding box center [449, 251] width 348 height 35
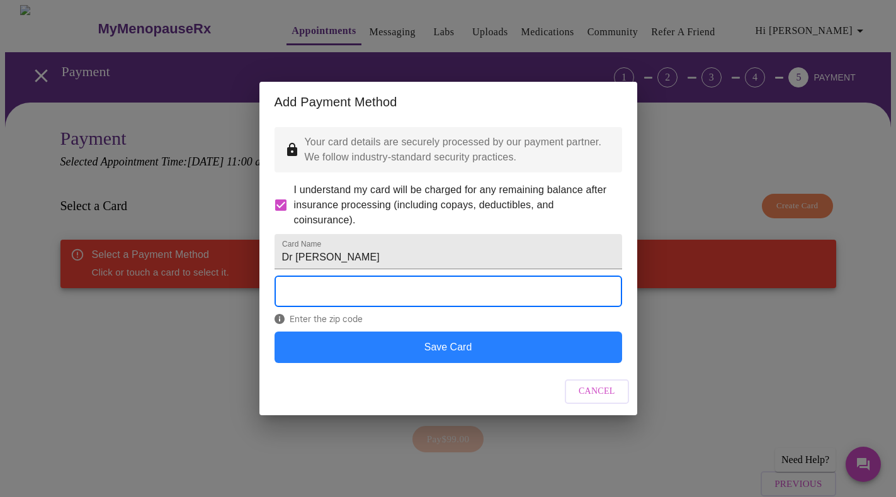
click at [431, 361] on button "Save Card" at bounding box center [449, 347] width 348 height 31
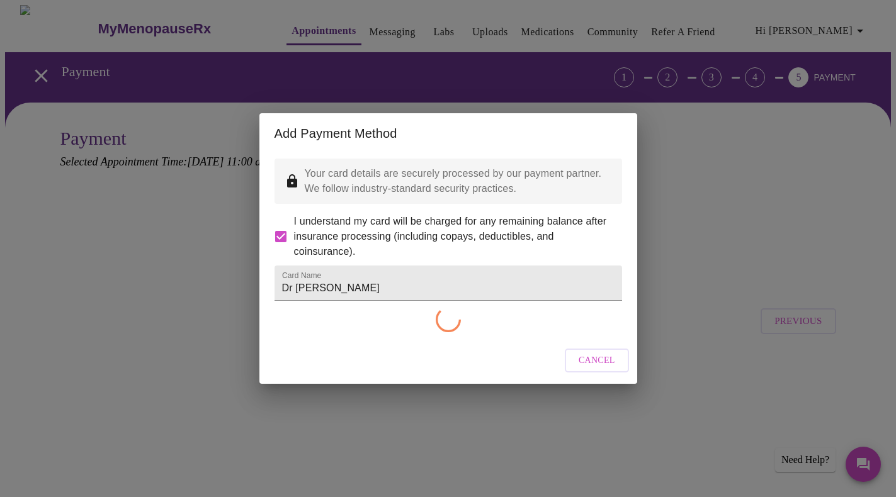
checkbox input "false"
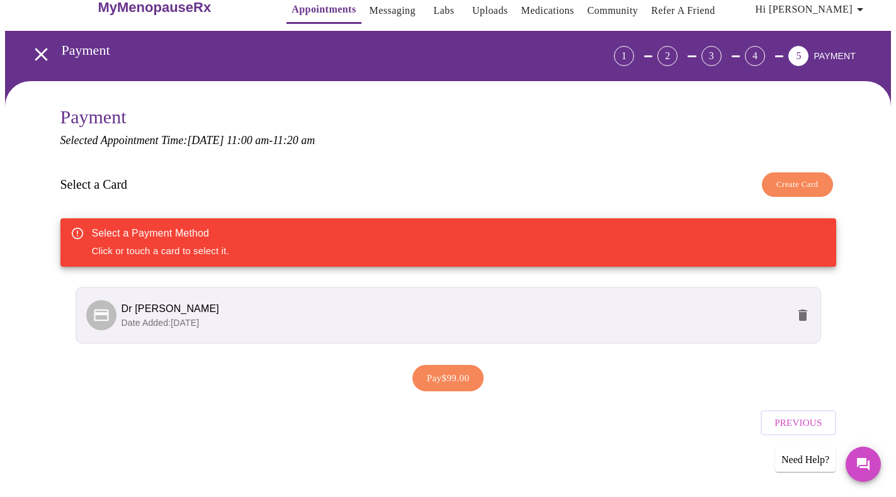
scroll to position [21, 0]
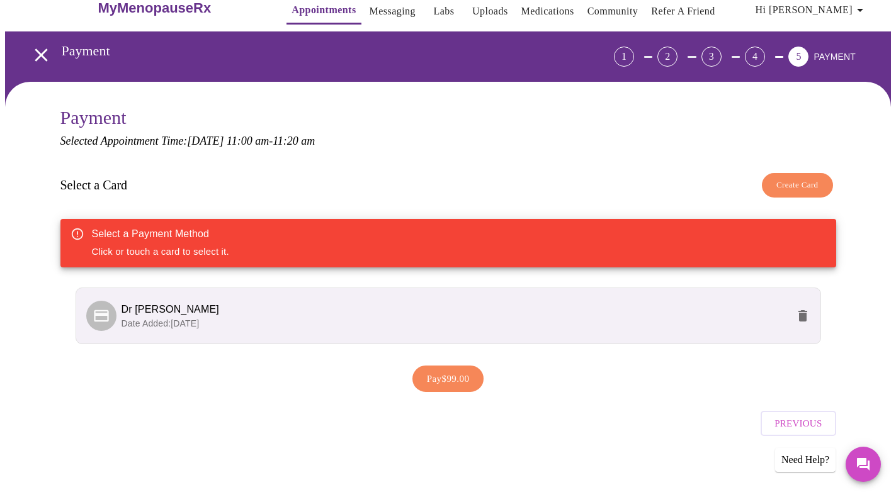
click at [350, 302] on span "Dr [PERSON_NAME]" at bounding box center [455, 309] width 666 height 15
click at [429, 293] on li "Dr [PERSON_NAME] Ranger Date Added: [DATE]" at bounding box center [449, 316] width 746 height 57
click at [445, 378] on span "Pay $99.00" at bounding box center [448, 379] width 43 height 16
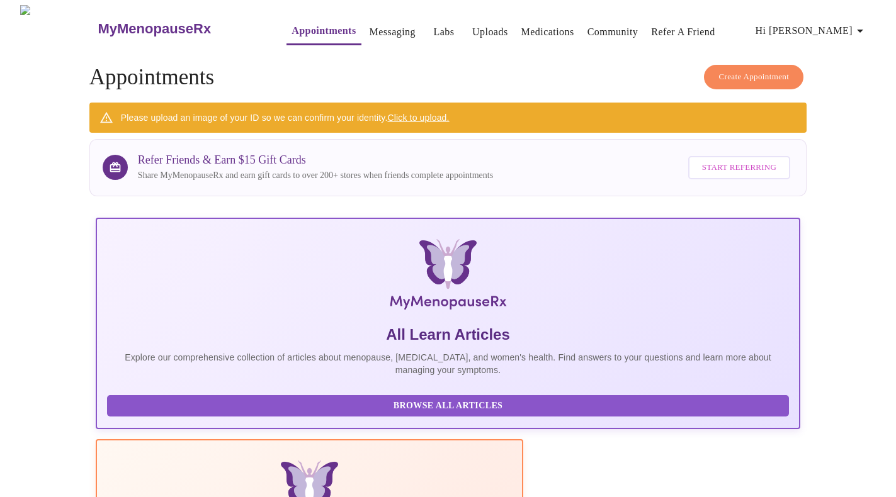
click at [419, 116] on link "Click to upload." at bounding box center [418, 118] width 62 height 10
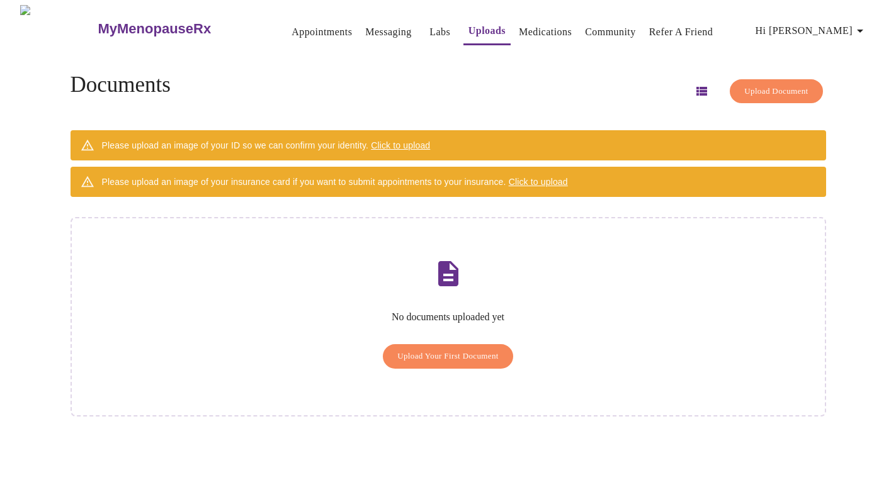
click at [423, 349] on span "Upload Your First Document" at bounding box center [447, 356] width 101 height 14
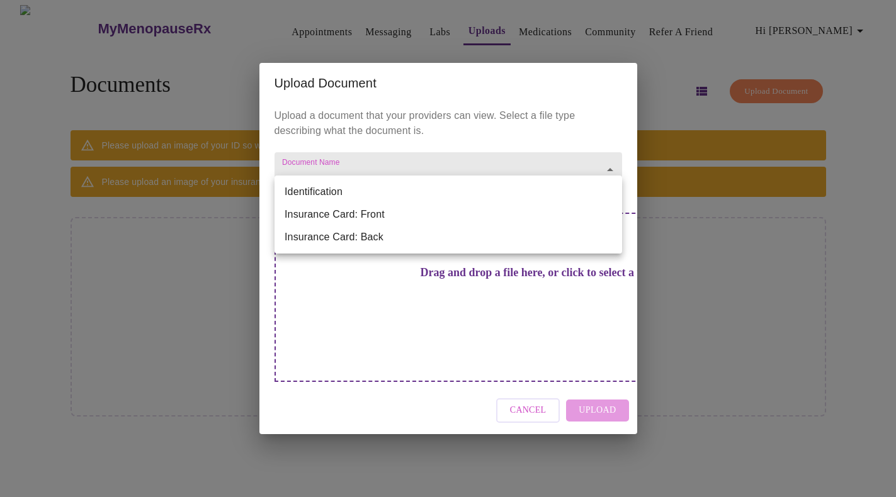
click at [423, 192] on body "MyMenopauseRx Appointments Messaging Labs Uploads Medications Community Refer a…" at bounding box center [448, 253] width 886 height 497
click at [328, 193] on li "Identification" at bounding box center [449, 192] width 348 height 23
type input "Identification"
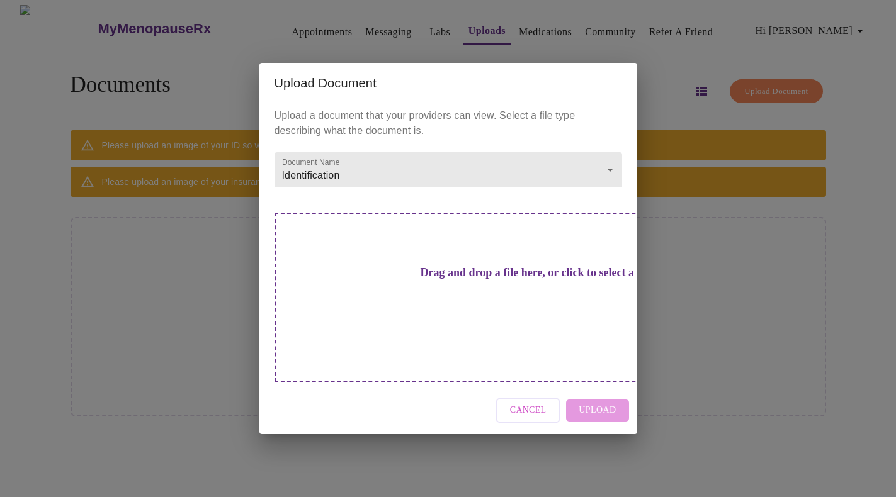
click at [424, 280] on h3 "Drag and drop a file here, or click to select a file" at bounding box center [537, 272] width 348 height 13
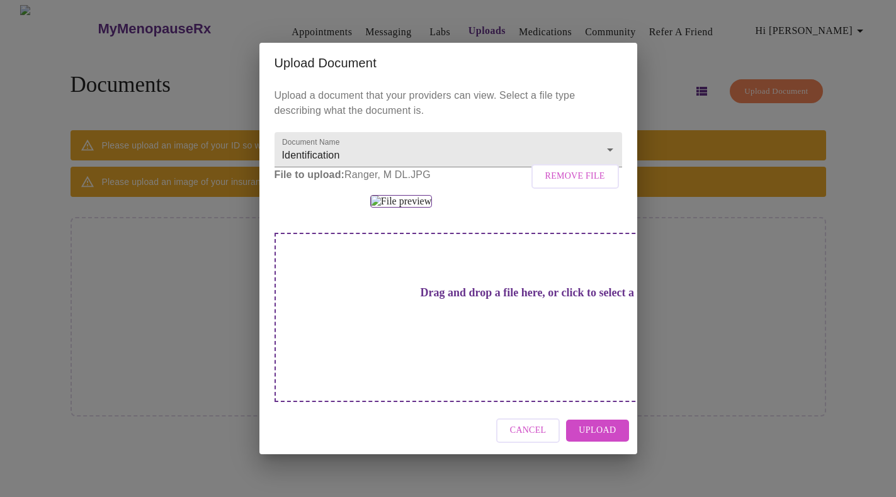
click at [588, 439] on span "Upload" at bounding box center [597, 431] width 37 height 16
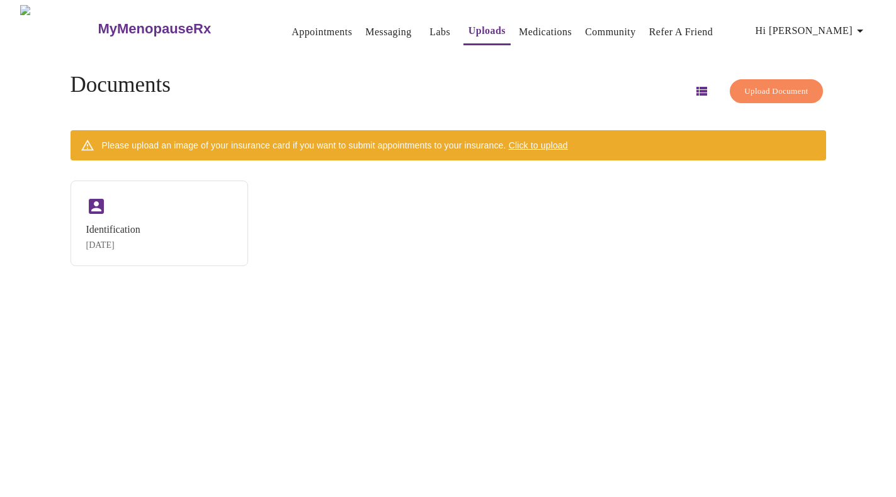
click at [567, 140] on span "Click to upload" at bounding box center [538, 145] width 59 height 10
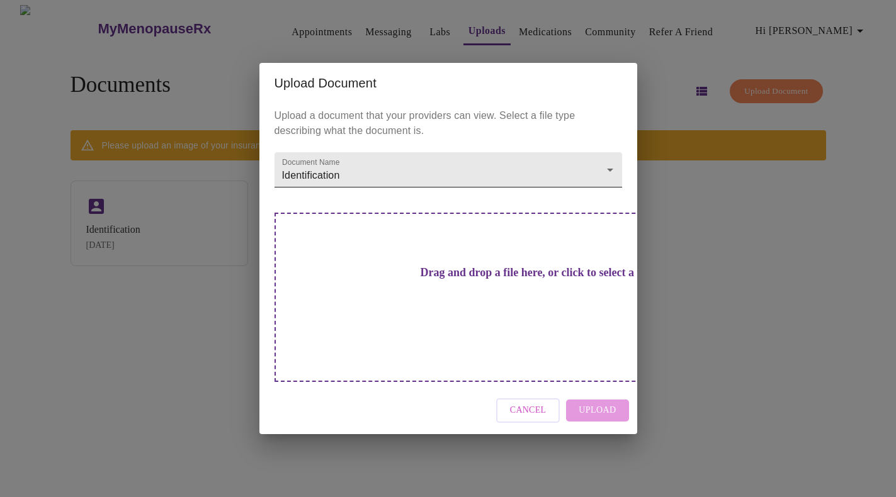
click at [506, 191] on body "MyMenopauseRx Appointments Messaging Labs Uploads Medications Community Refer a…" at bounding box center [448, 253] width 886 height 497
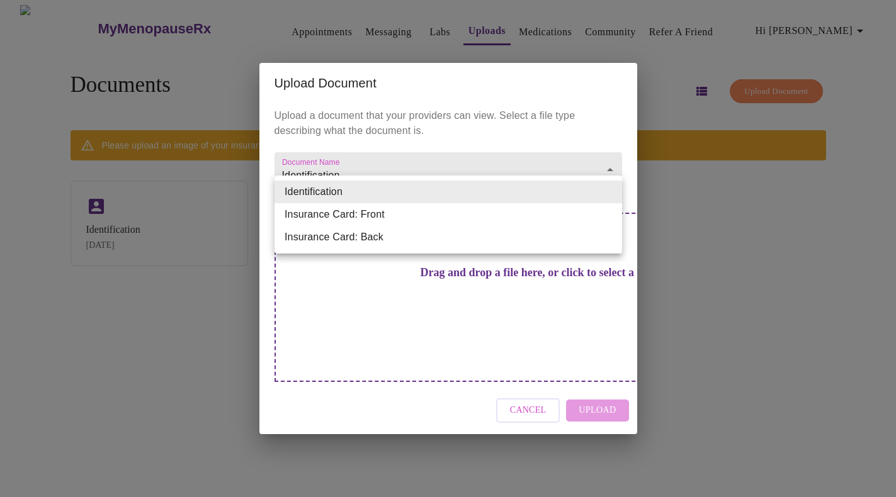
click at [485, 213] on li "Insurance Card: Front" at bounding box center [449, 214] width 348 height 23
type input "Insurance Card: Front"
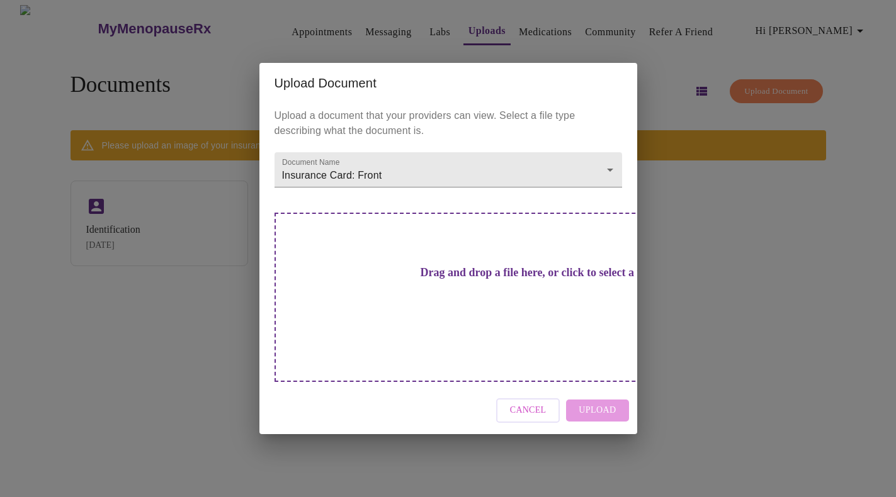
click at [594, 397] on div "Cancel Upload" at bounding box center [448, 410] width 378 height 47
click at [468, 258] on div "Drag and drop a file here, or click to select a file" at bounding box center [537, 297] width 524 height 169
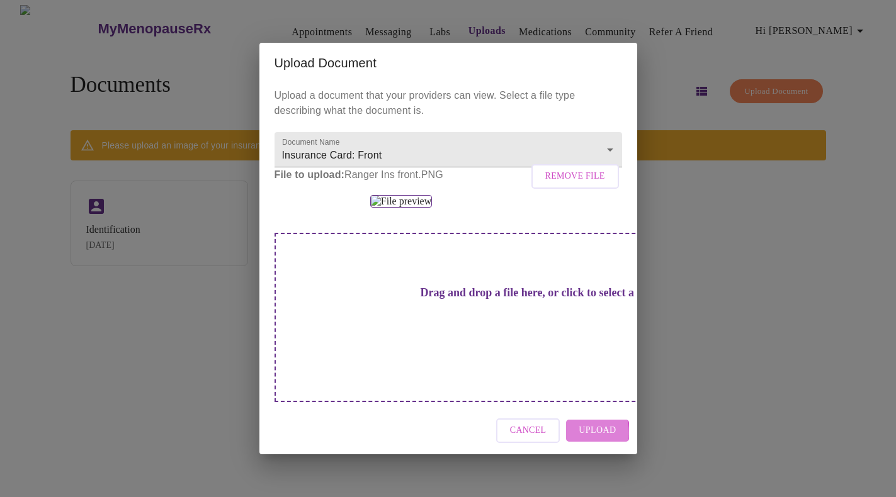
click at [579, 442] on button "Upload" at bounding box center [597, 431] width 62 height 22
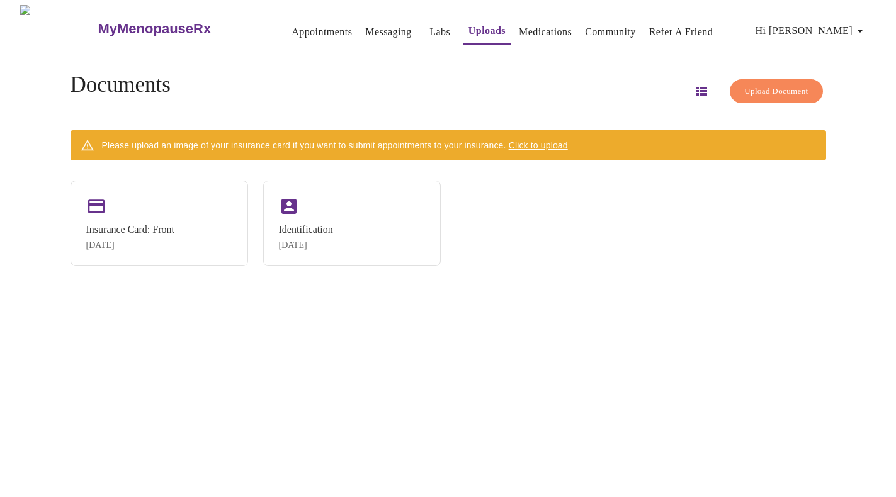
click at [744, 84] on span "Upload Document" at bounding box center [776, 91] width 64 height 14
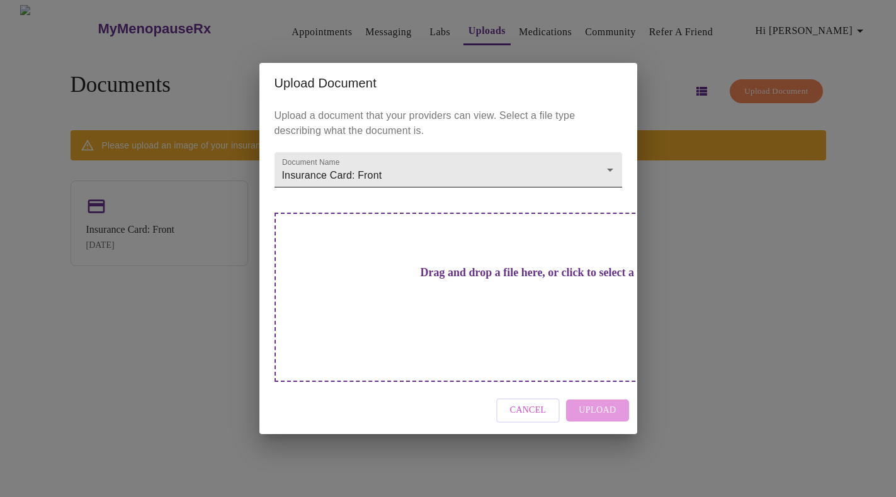
click at [430, 205] on body "MyMenopauseRx Appointments Messaging Labs Uploads Medications Community Refer a…" at bounding box center [448, 253] width 886 height 497
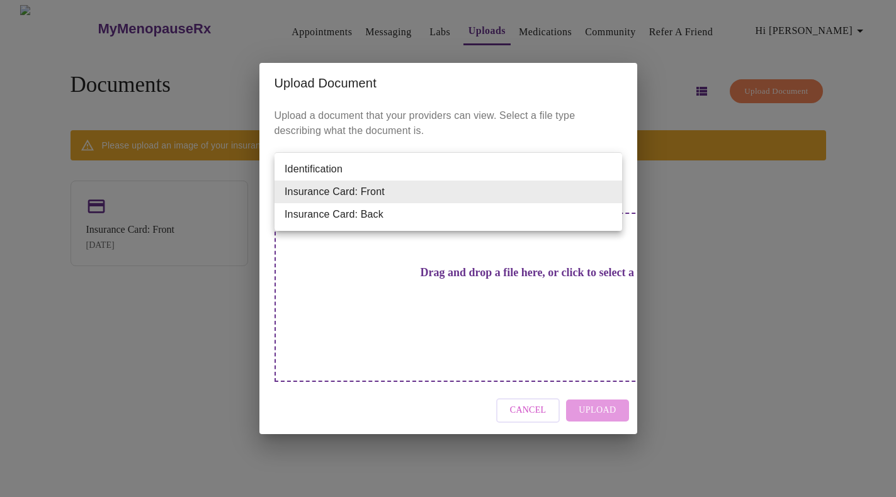
click at [422, 214] on li "Insurance Card: Back" at bounding box center [449, 214] width 348 height 23
type input "Insurance Card: Back"
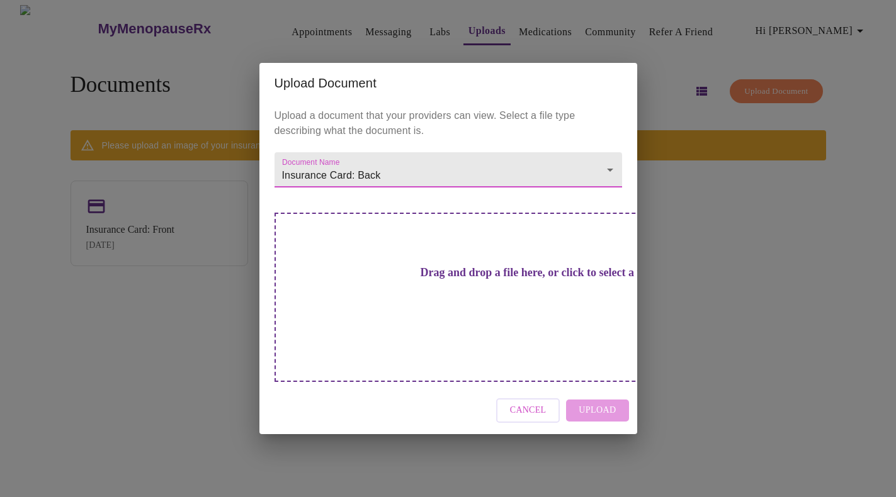
click at [439, 280] on h3 "Drag and drop a file here, or click to select a file" at bounding box center [537, 272] width 348 height 13
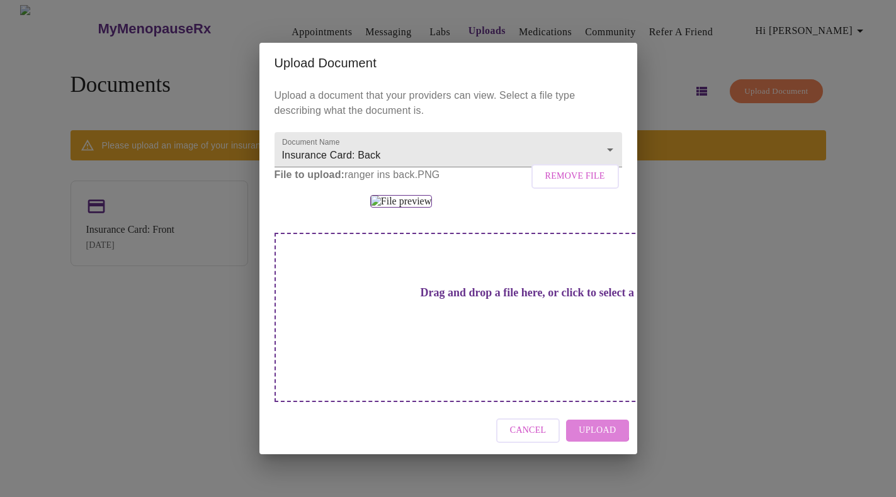
click at [596, 439] on span "Upload" at bounding box center [597, 431] width 37 height 16
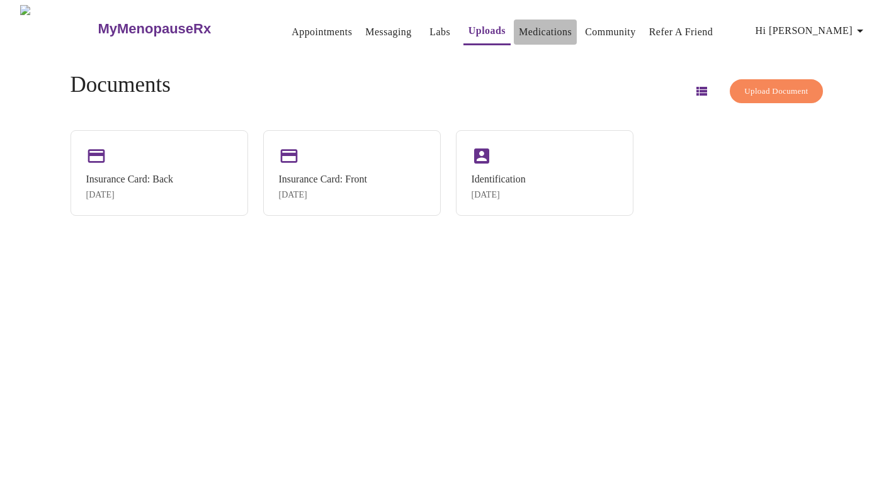
click at [535, 31] on link "Medications" at bounding box center [545, 32] width 53 height 18
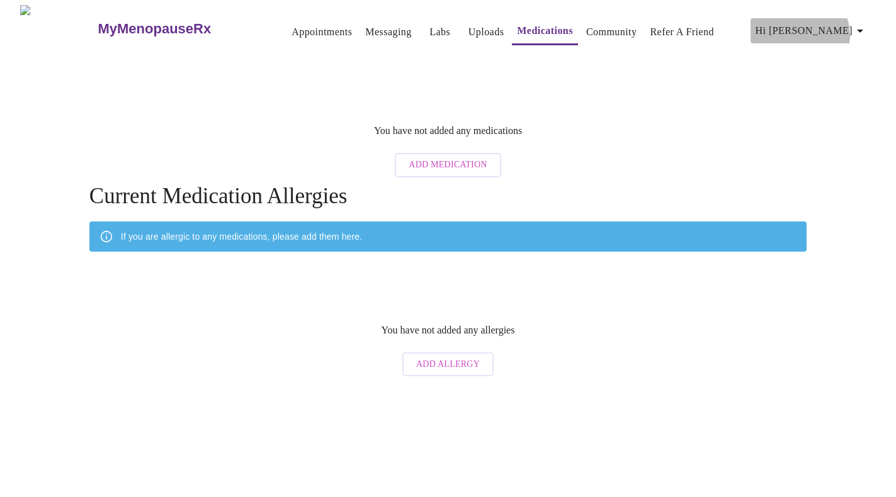
click at [853, 30] on span "Hi [PERSON_NAME]" at bounding box center [812, 31] width 112 height 18
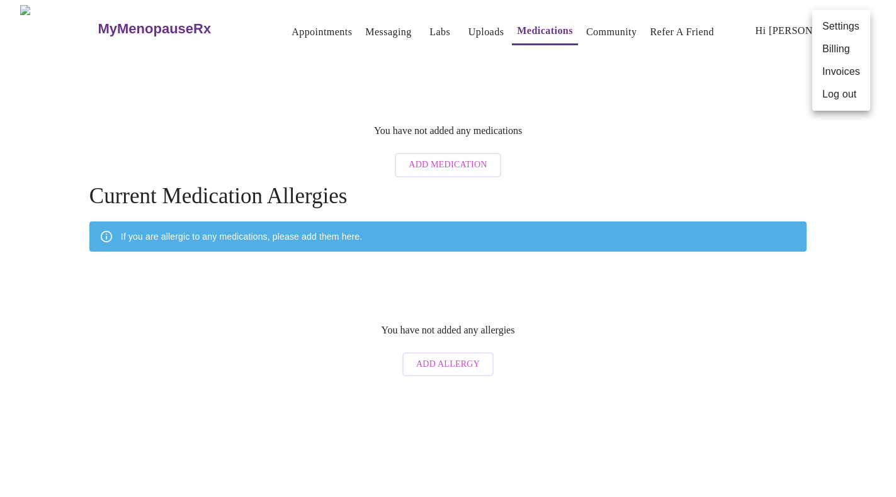
click at [469, 30] on div at bounding box center [448, 248] width 896 height 497
click at [469, 26] on link "Uploads" at bounding box center [487, 32] width 36 height 18
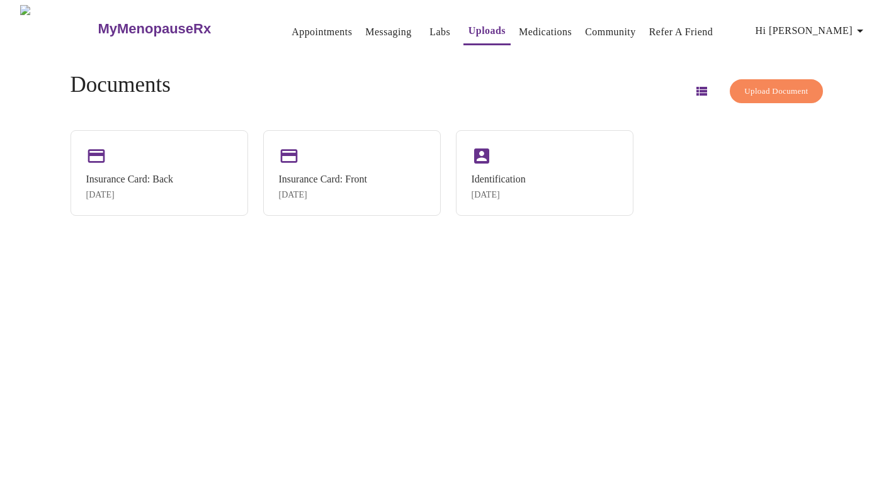
click at [429, 27] on link "Labs" at bounding box center [439, 32] width 21 height 18
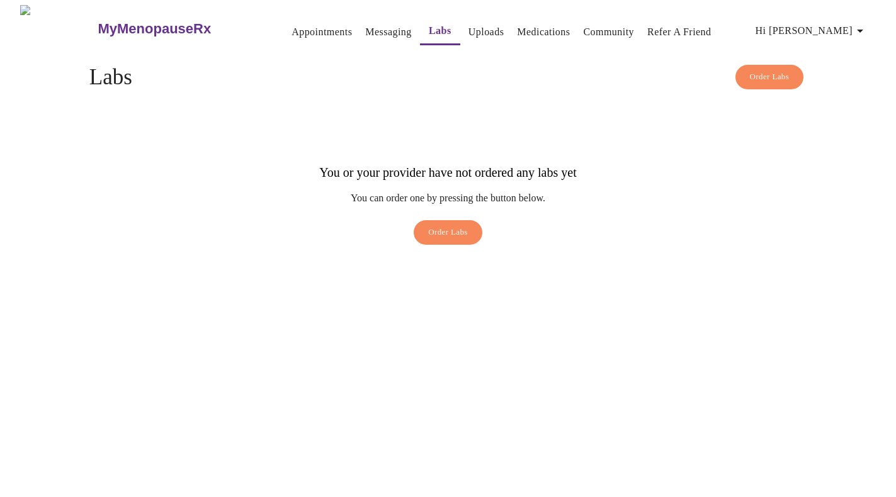
click at [365, 28] on link "Messaging" at bounding box center [388, 32] width 46 height 18
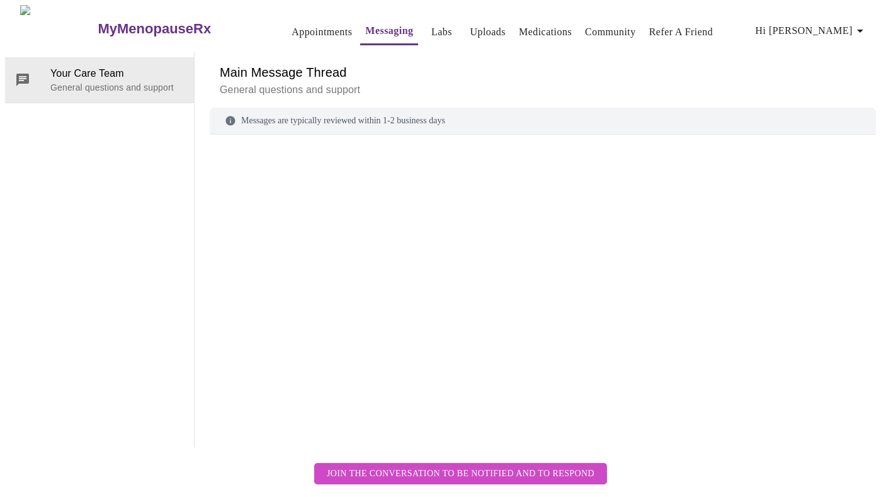
scroll to position [47, 0]
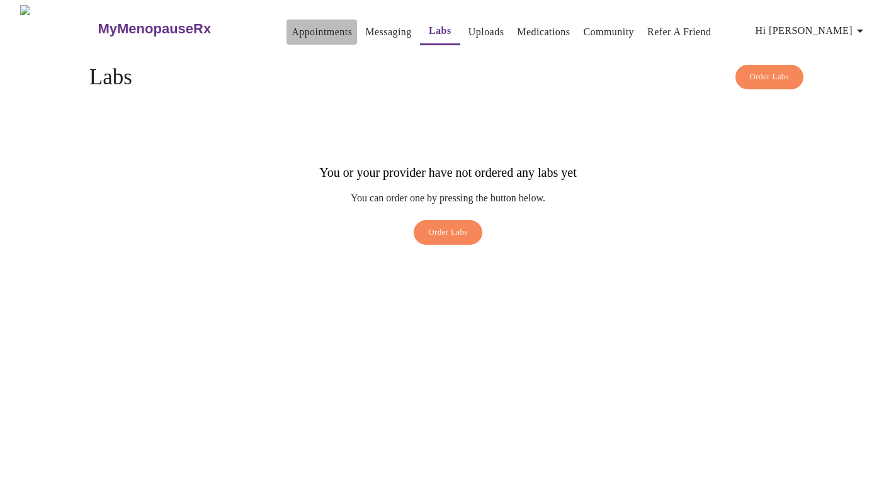
click at [297, 28] on link "Appointments" at bounding box center [322, 32] width 60 height 18
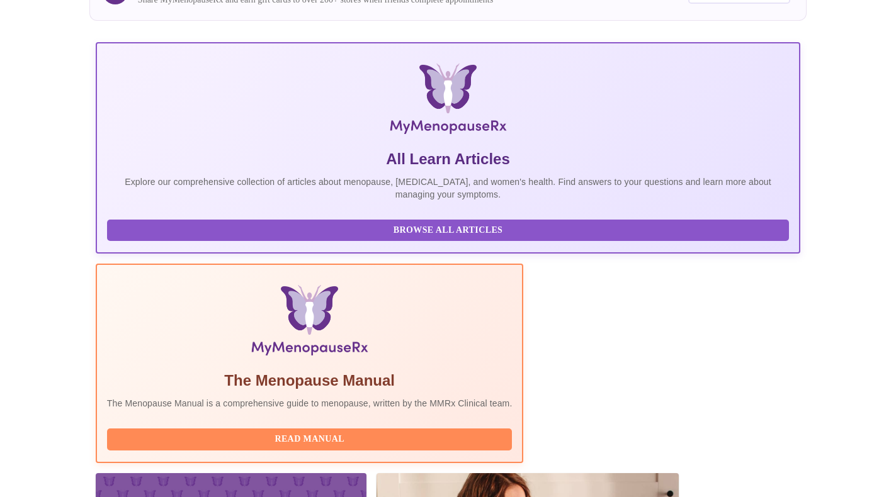
scroll to position [142, 0]
